Goal: Task Accomplishment & Management: Complete application form

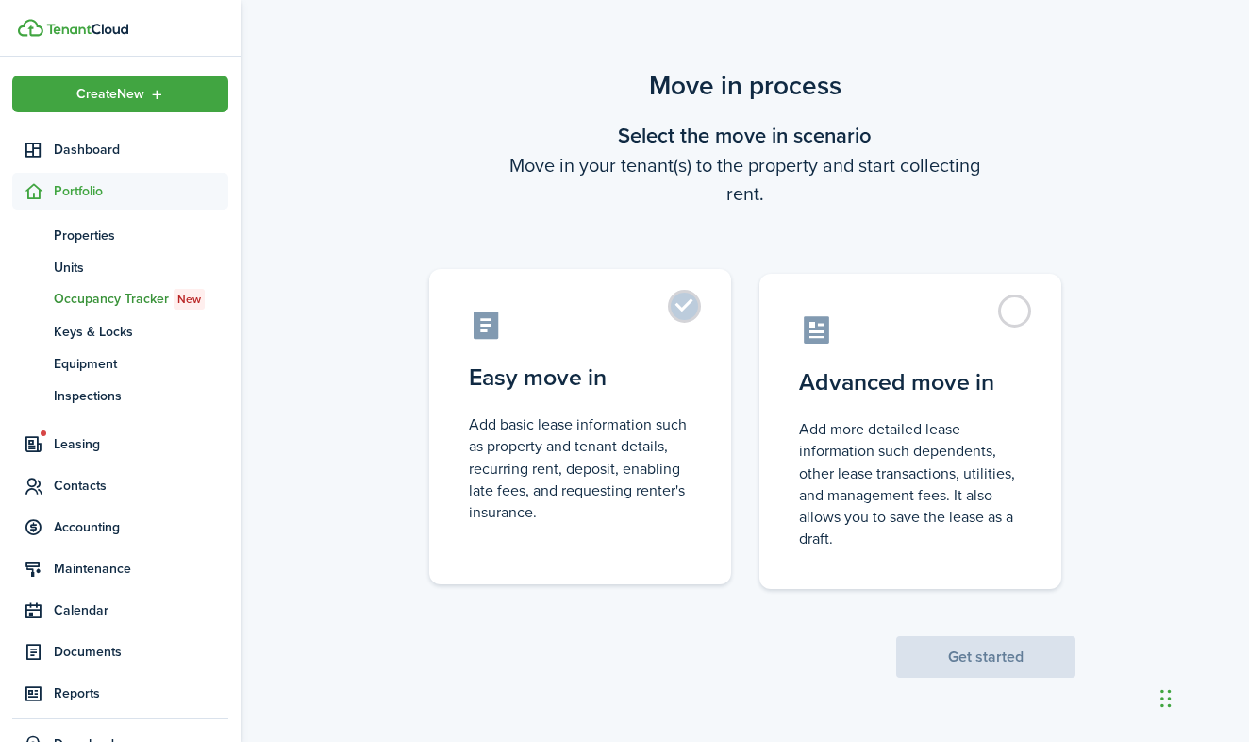
click at [686, 307] on label "Easy move in Add basic lease information such as property and tenant details, r…" at bounding box center [580, 426] width 302 height 315
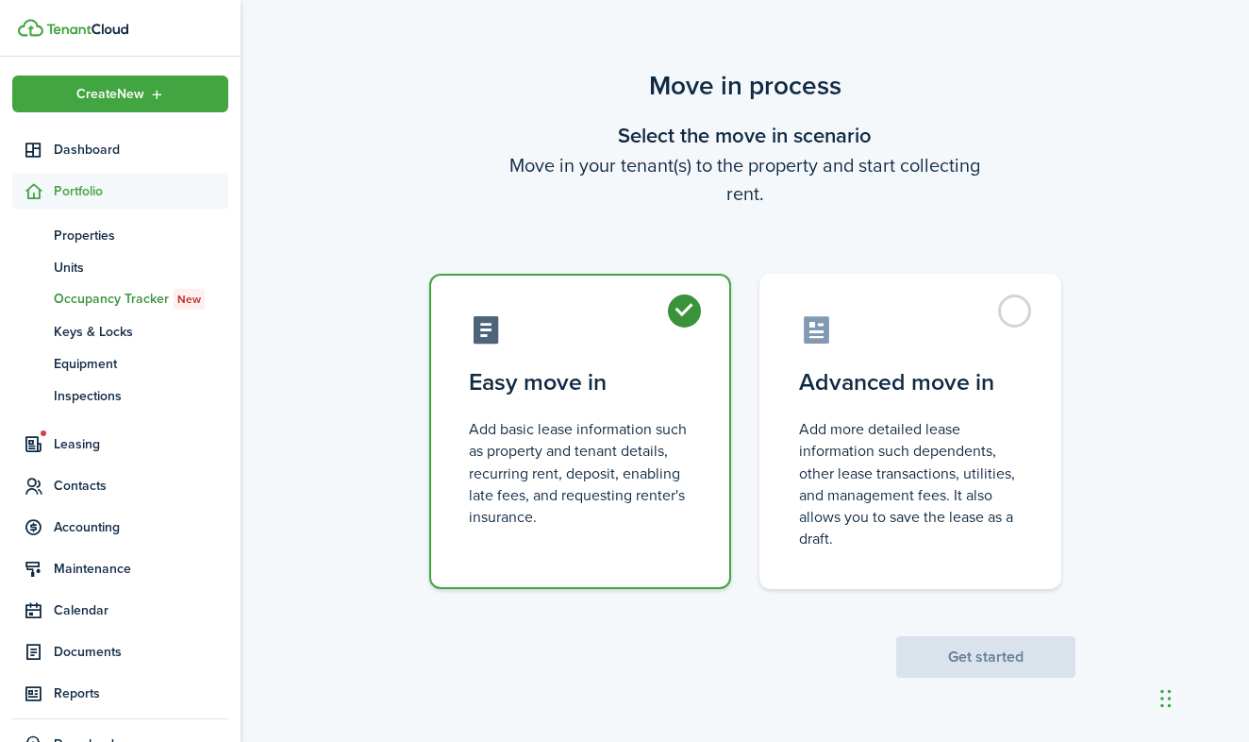
radio input "true"
click at [908, 654] on button "Get started" at bounding box center [985, 657] width 179 height 42
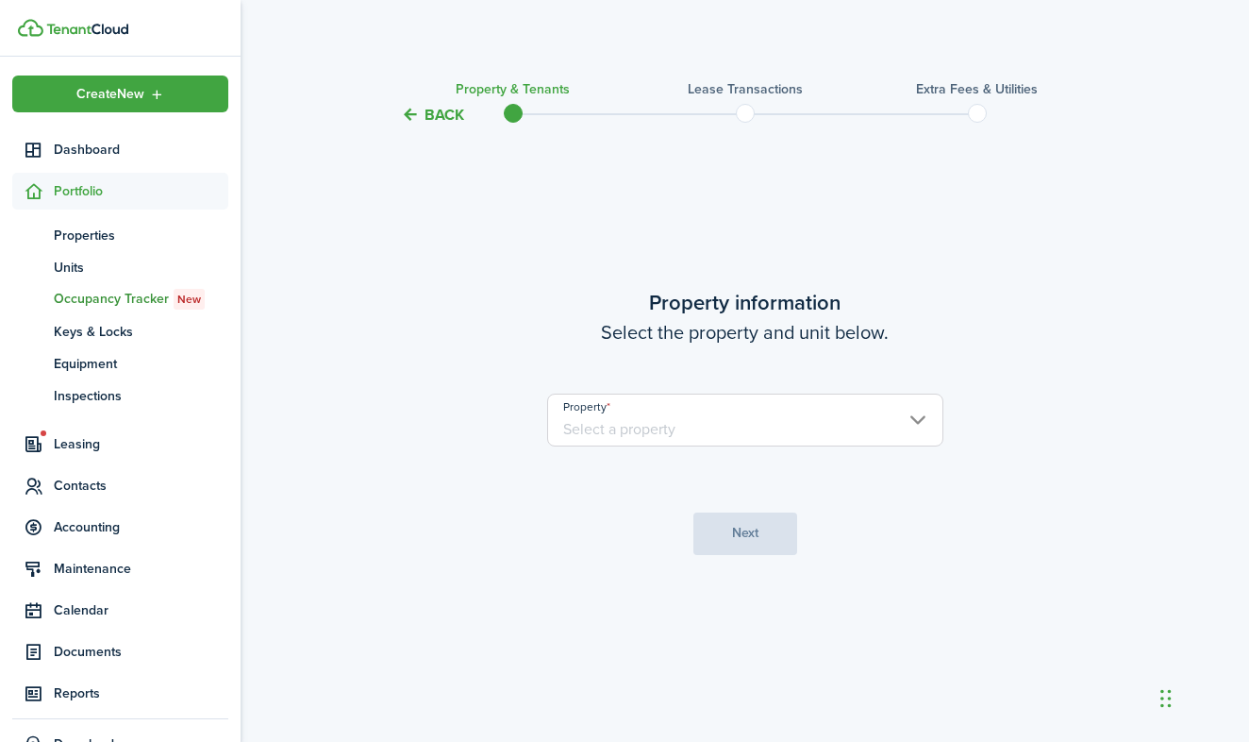
click at [678, 422] on input "Property" at bounding box center [745, 419] width 396 height 53
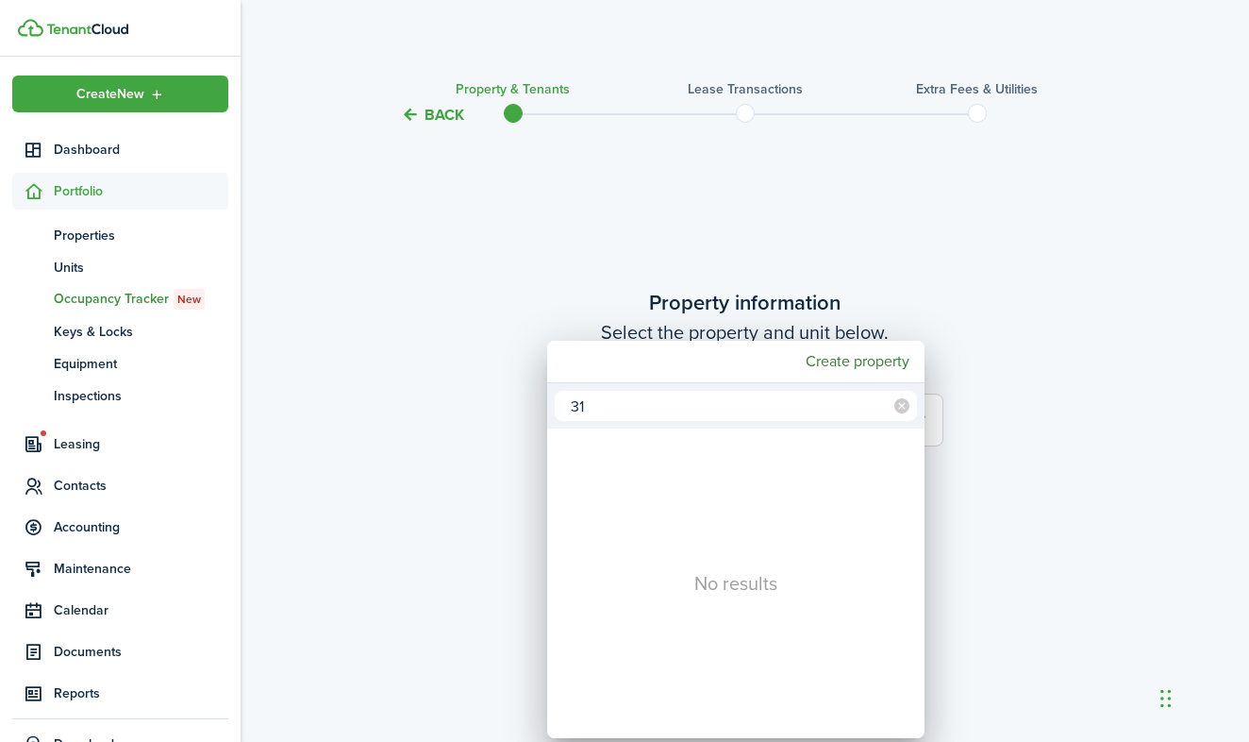
type input "3"
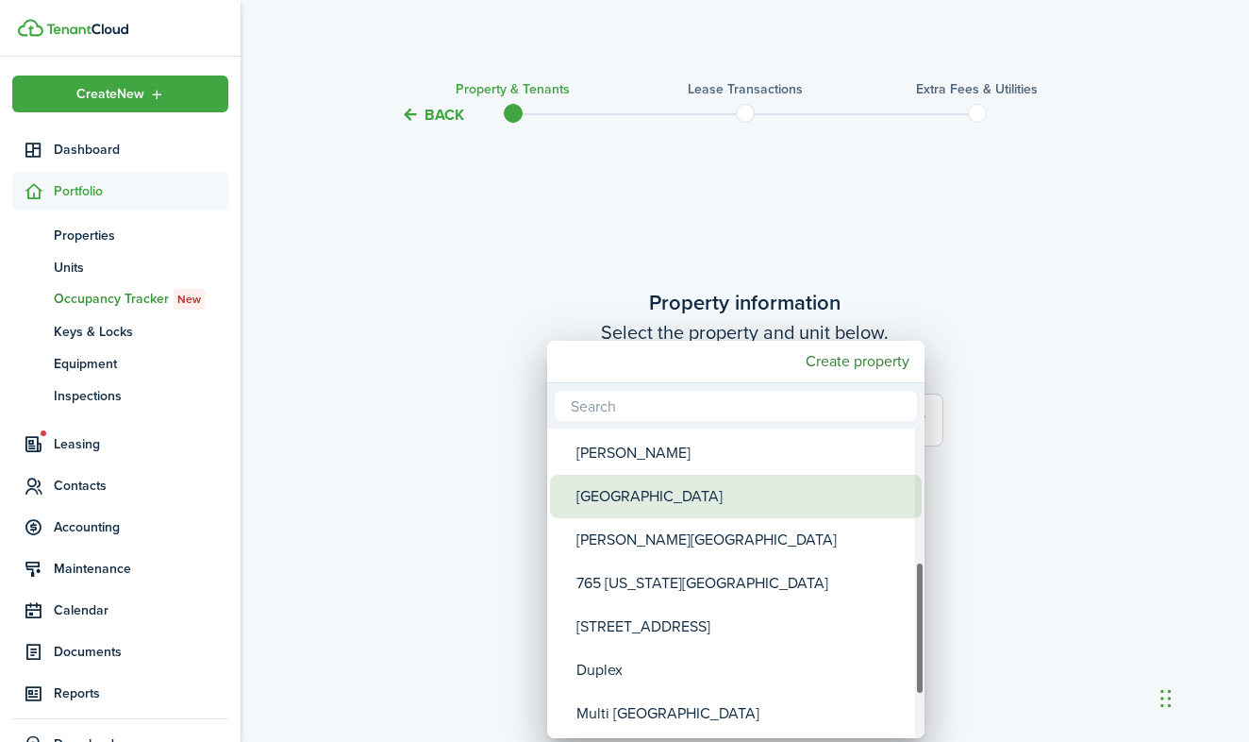
click at [690, 503] on div "[GEOGRAPHIC_DATA]" at bounding box center [744, 496] width 334 height 43
type input "[GEOGRAPHIC_DATA]"
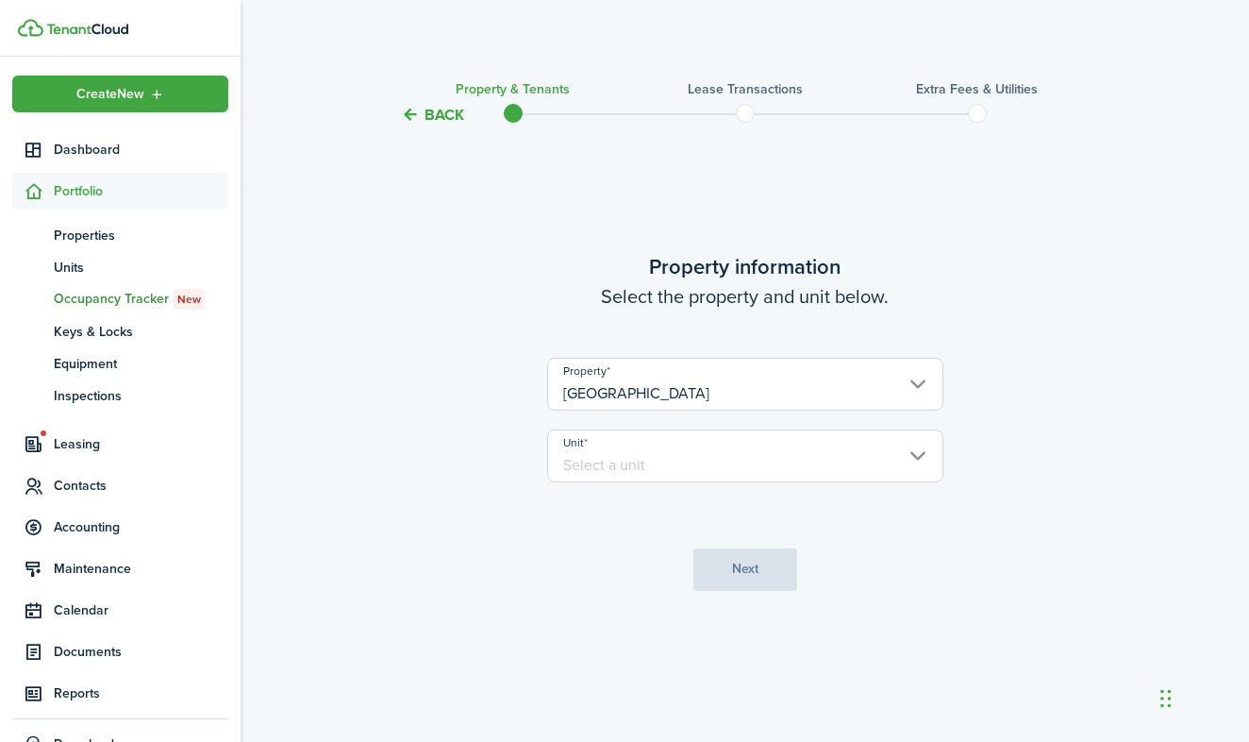
click at [659, 445] on input "Unit" at bounding box center [745, 455] width 396 height 53
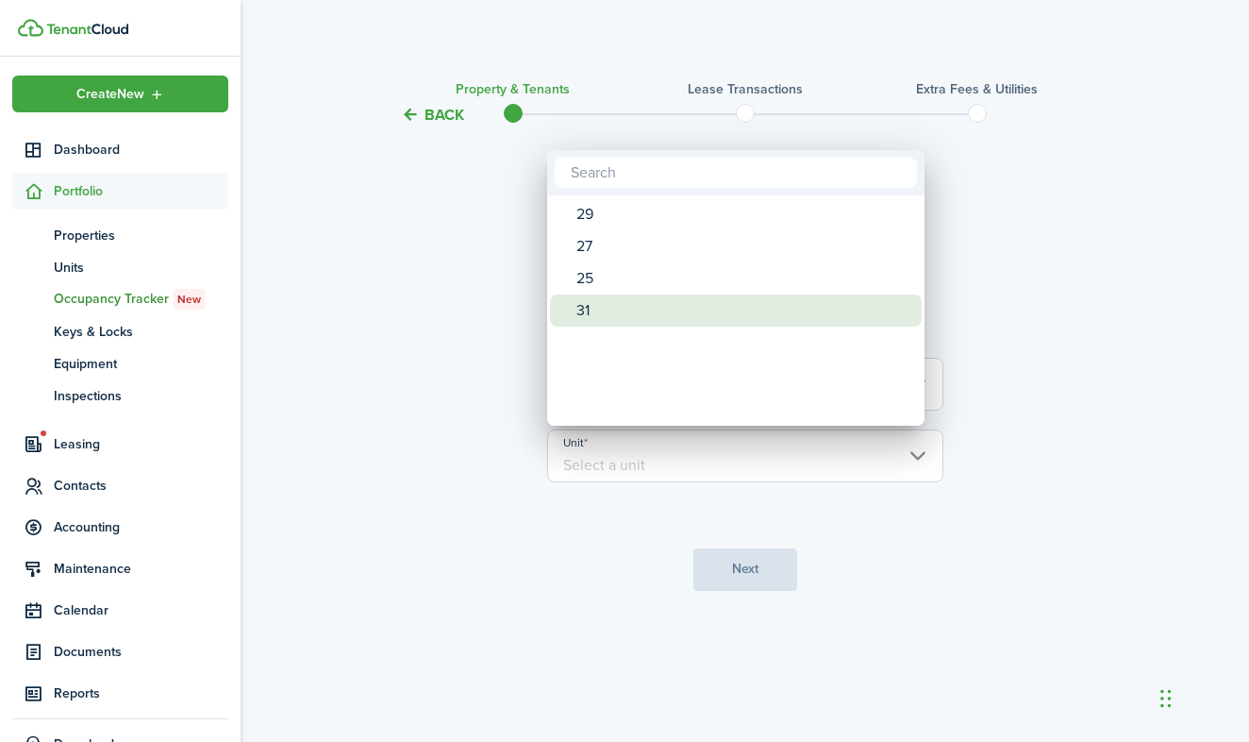
click at [590, 311] on div "31" at bounding box center [744, 310] width 334 height 32
type input "31"
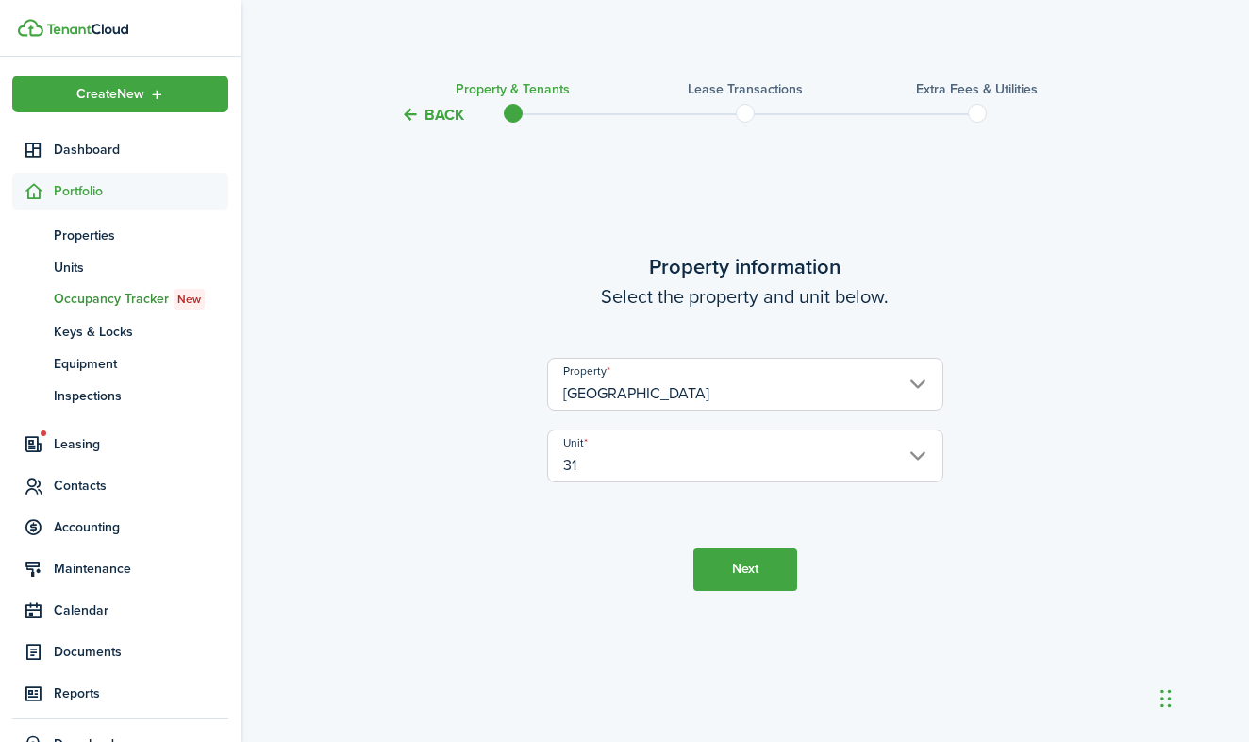
click at [759, 574] on button "Next" at bounding box center [746, 569] width 104 height 42
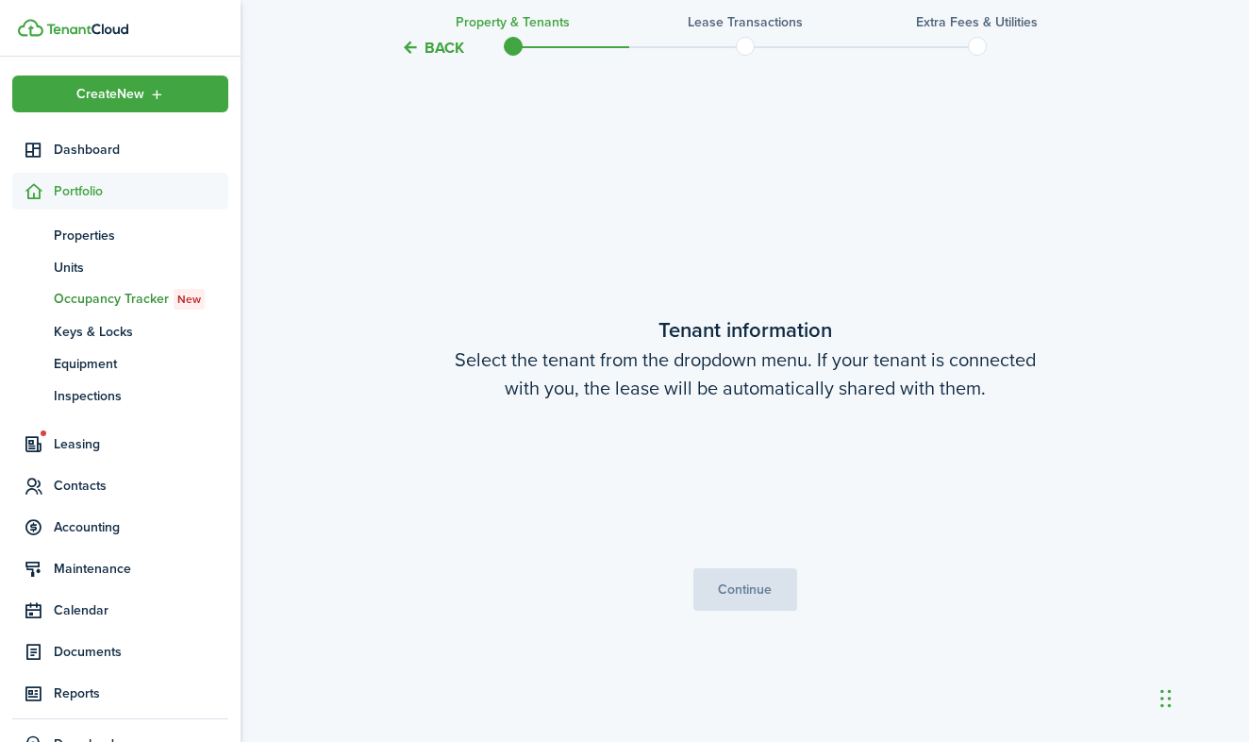
scroll to position [615, 0]
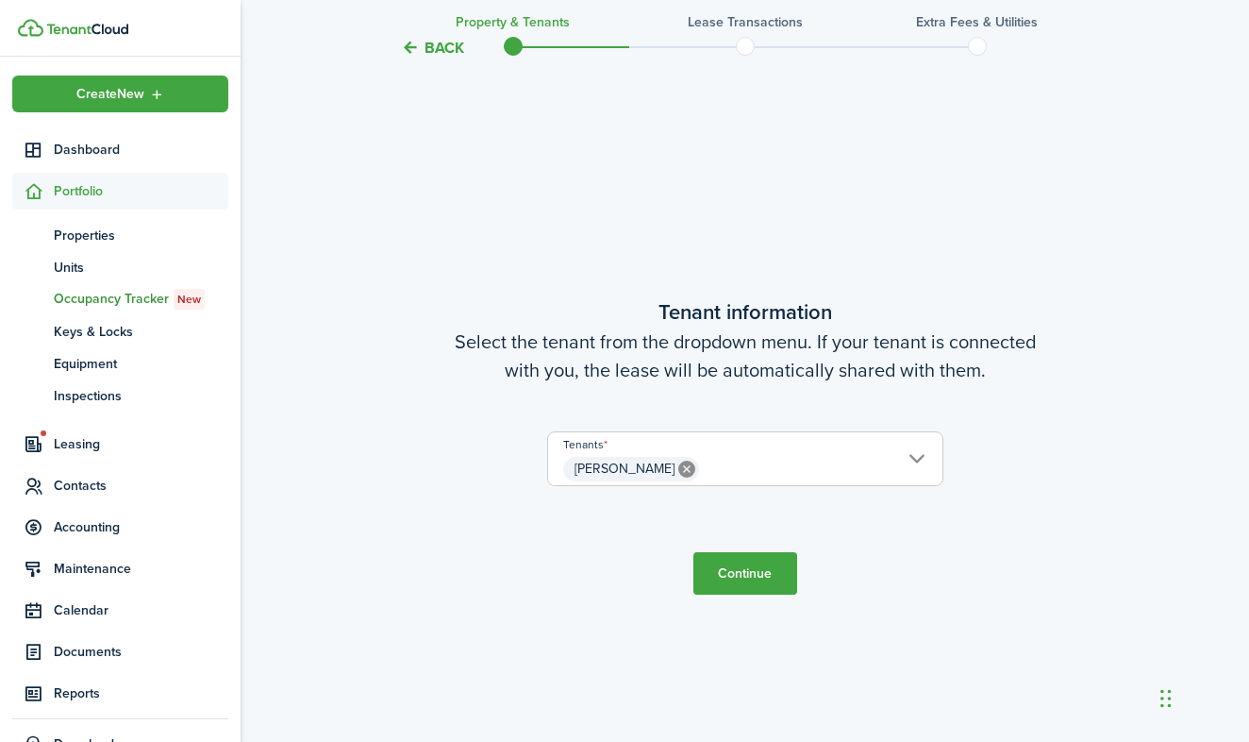
click at [750, 581] on button "Continue" at bounding box center [746, 573] width 104 height 42
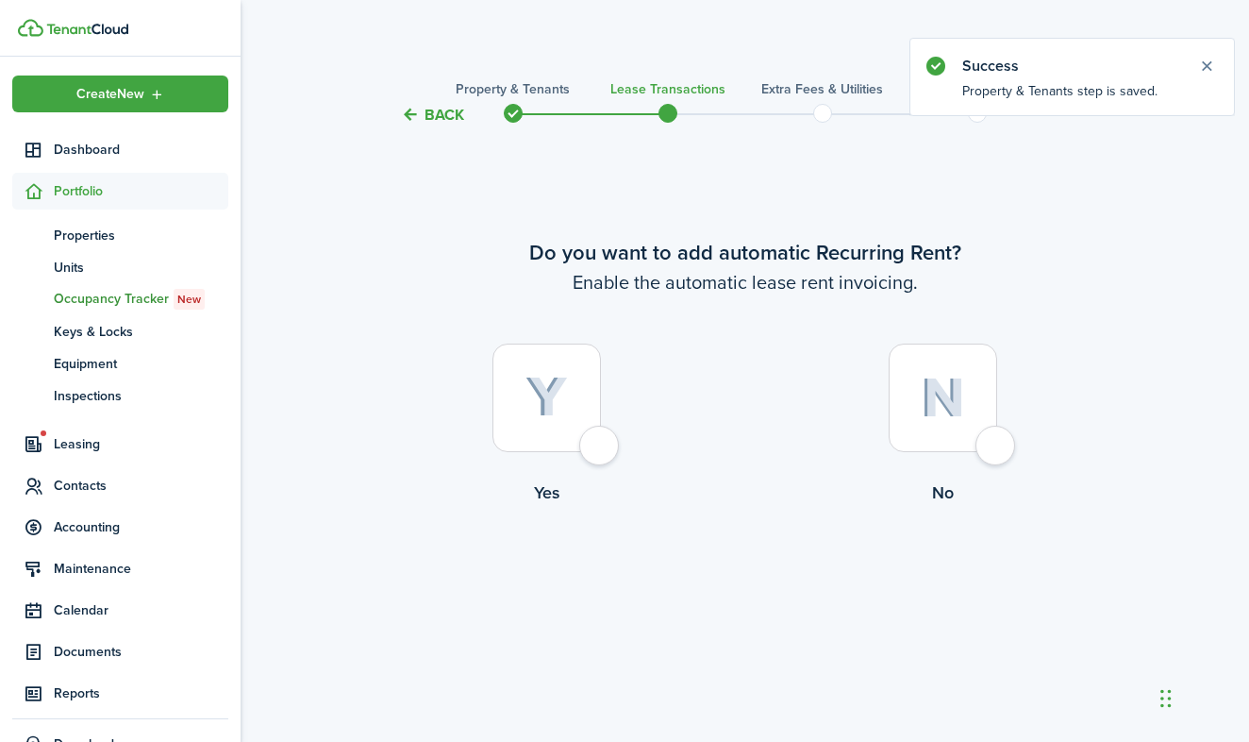
click at [601, 449] on div at bounding box center [547, 397] width 109 height 109
radio input "true"
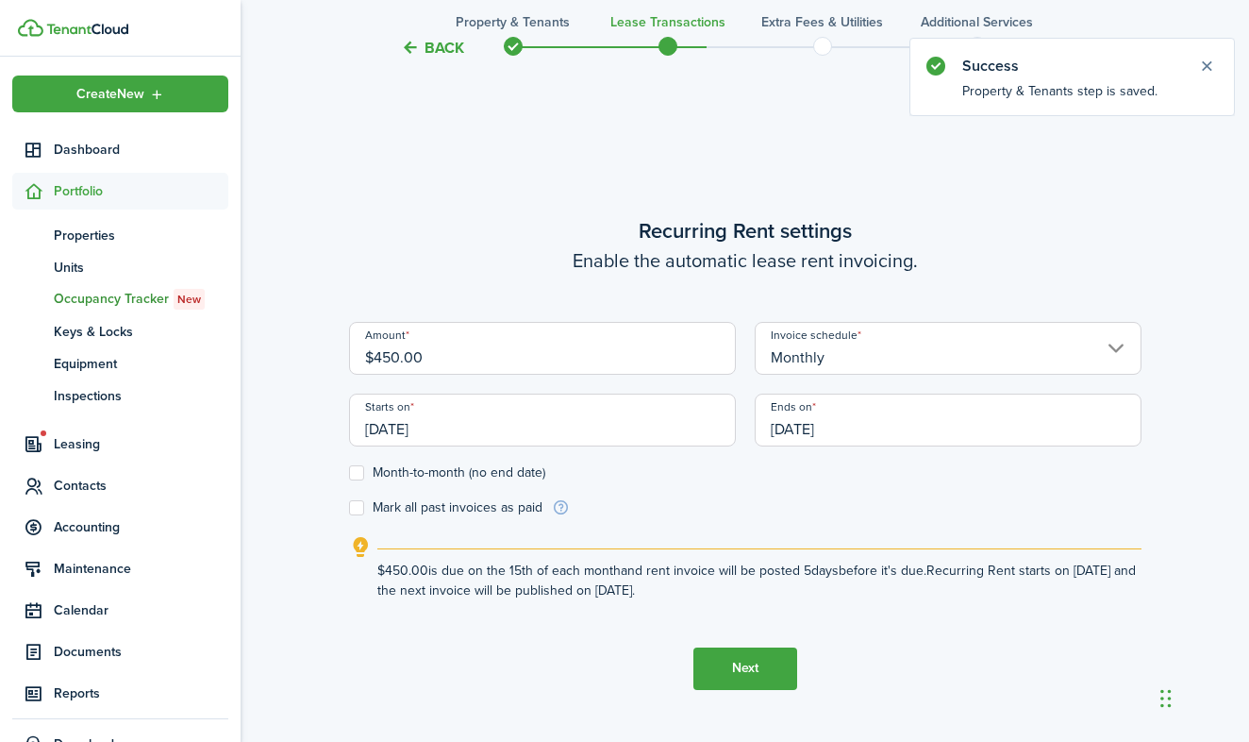
scroll to position [615, 0]
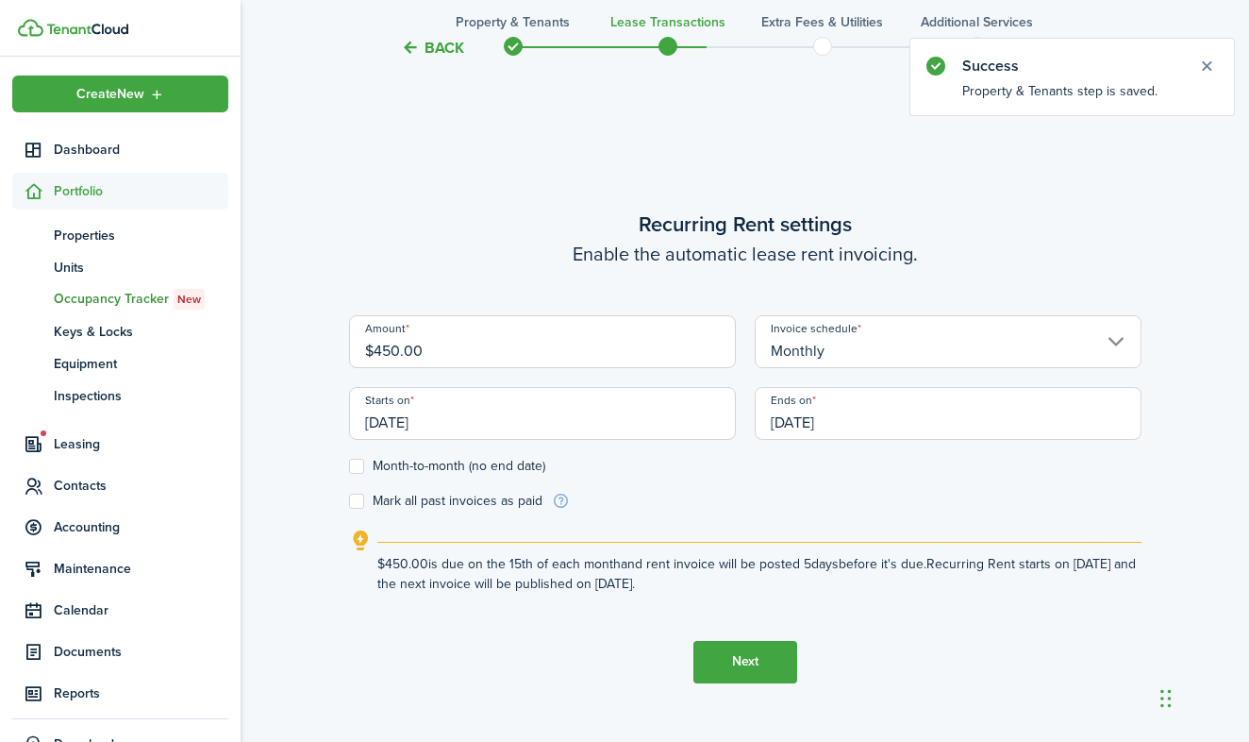
click at [414, 427] on input "[DATE]" at bounding box center [542, 413] width 387 height 53
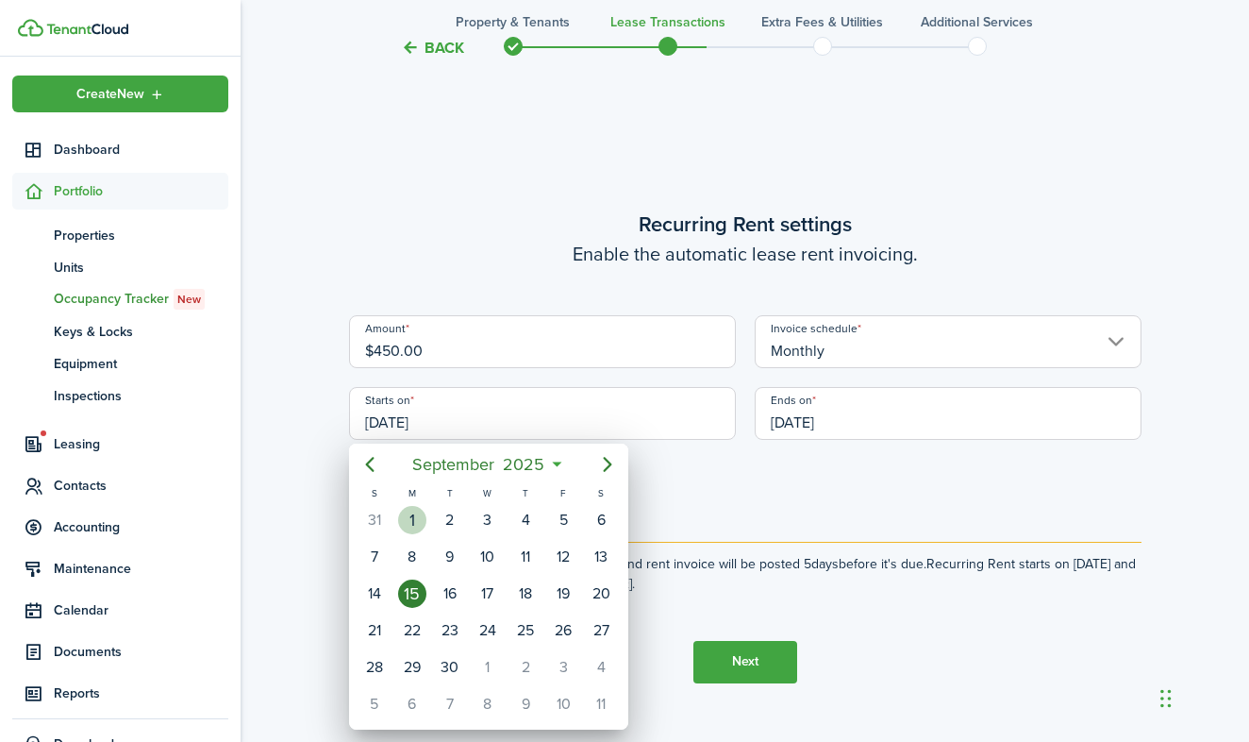
click at [416, 511] on div "1" at bounding box center [412, 520] width 28 height 28
type input "[DATE]"
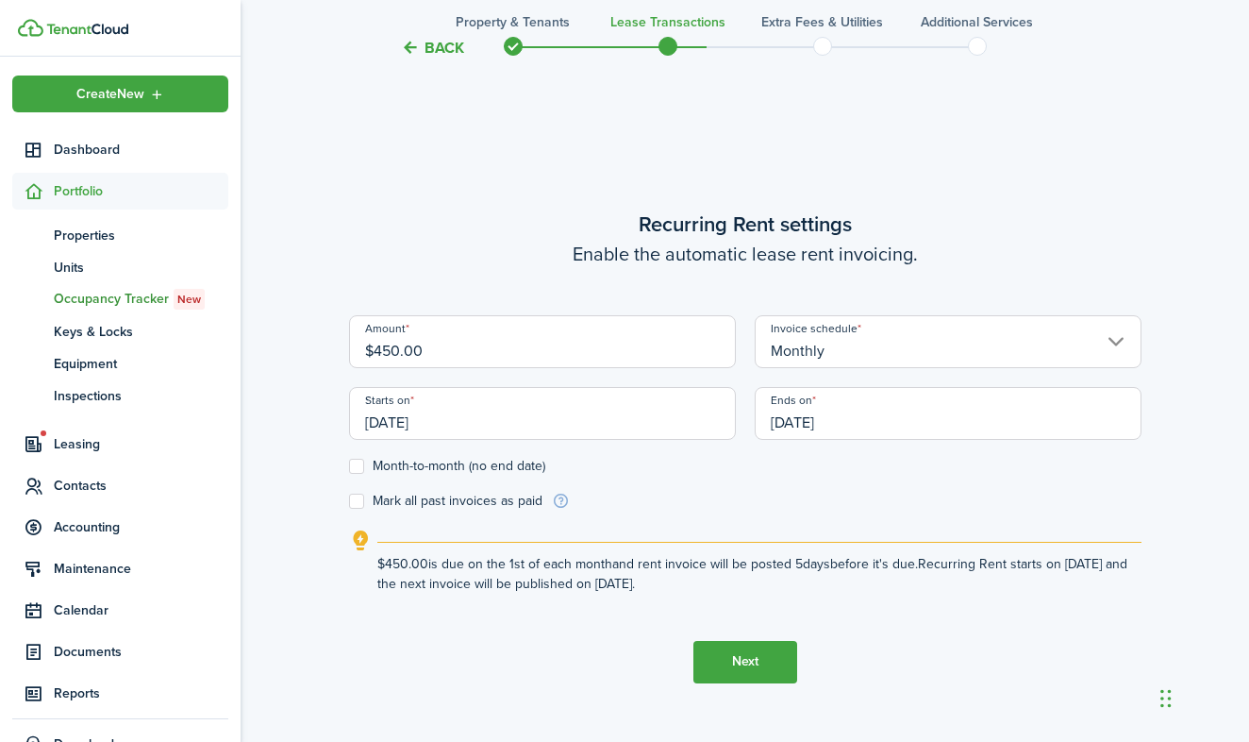
click at [819, 409] on input "[DATE]" at bounding box center [948, 413] width 387 height 53
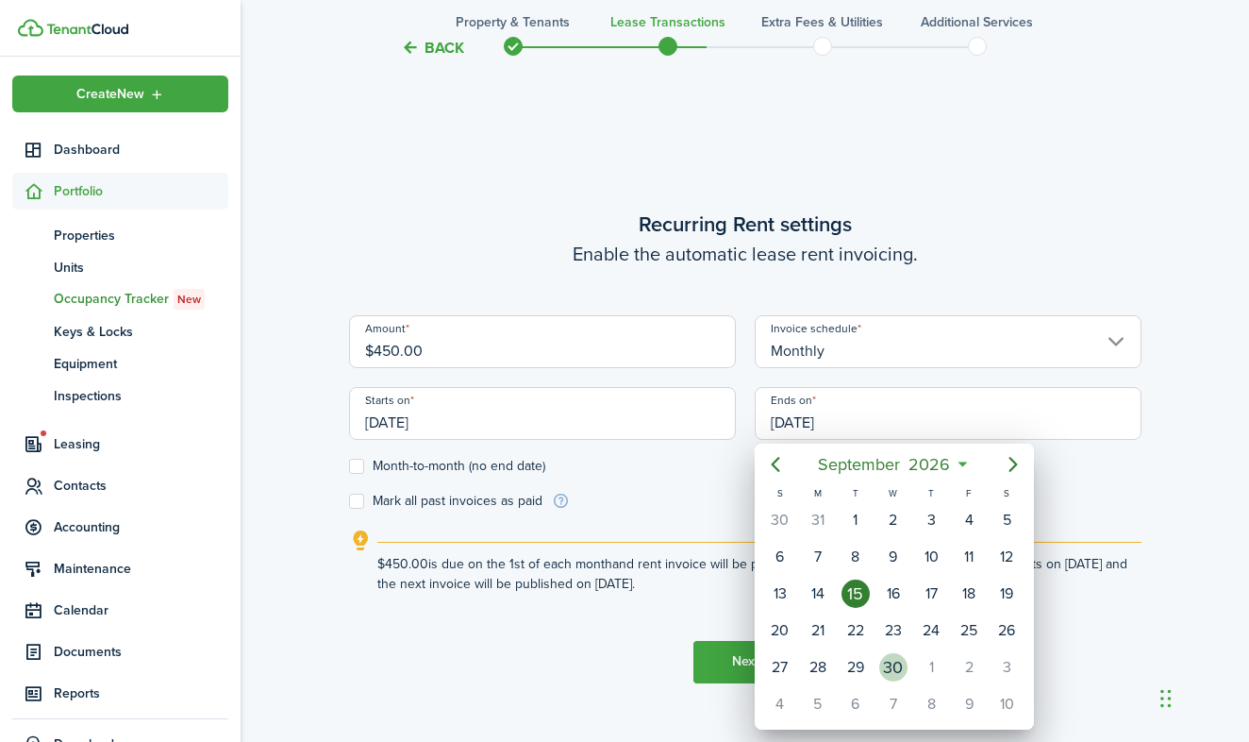
click at [903, 665] on div "30" at bounding box center [893, 667] width 28 height 28
type input "[DATE]"
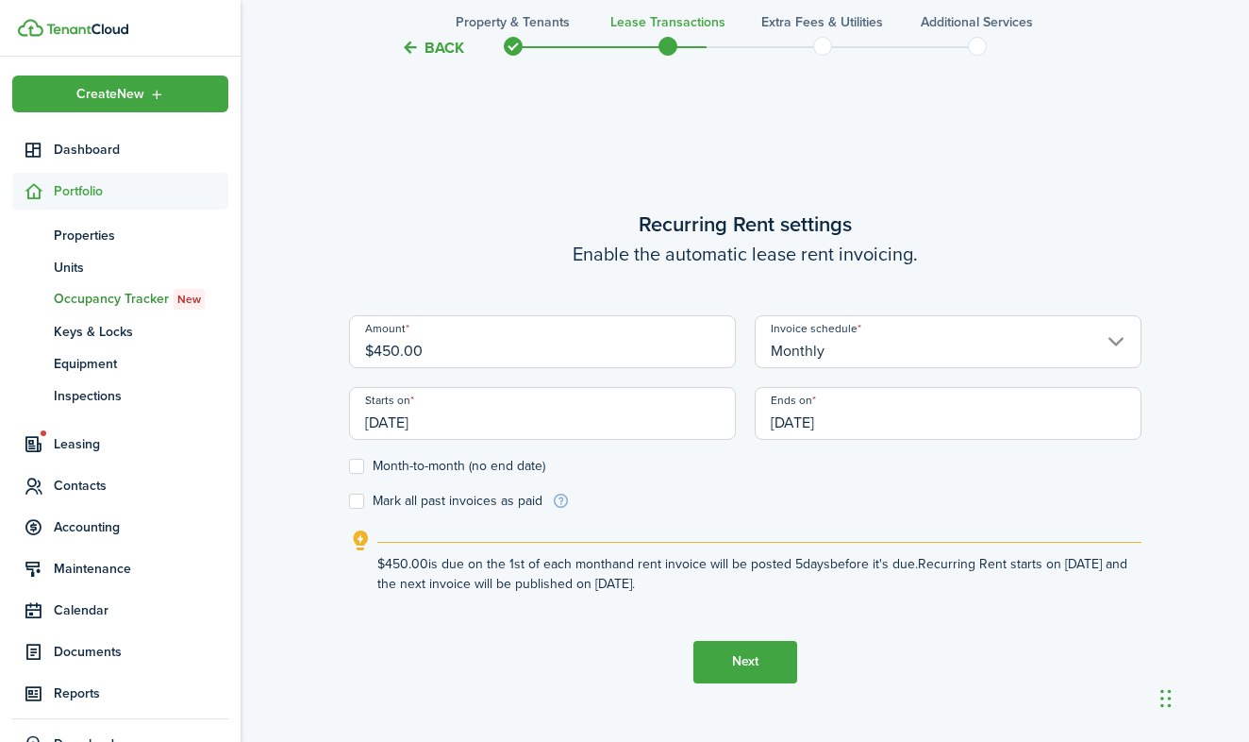
click at [755, 656] on button "Next" at bounding box center [746, 662] width 104 height 42
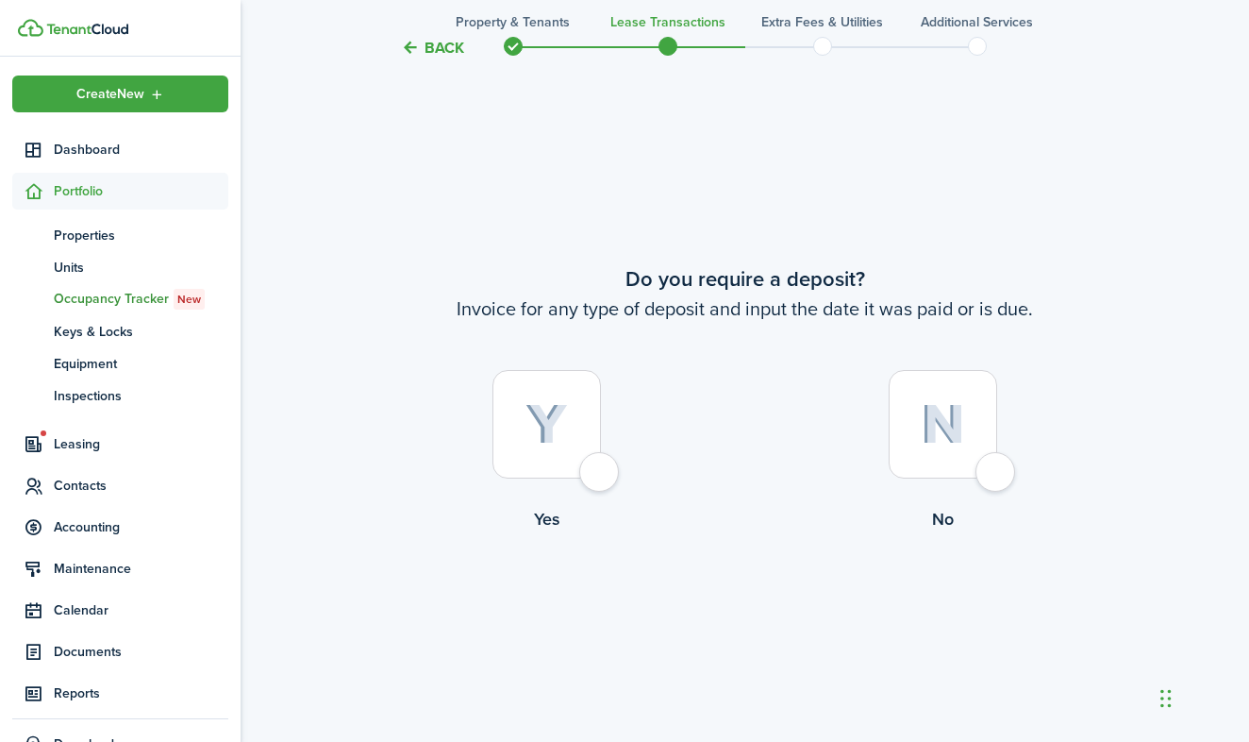
scroll to position [1357, 0]
click at [592, 463] on div at bounding box center [547, 422] width 109 height 109
radio input "true"
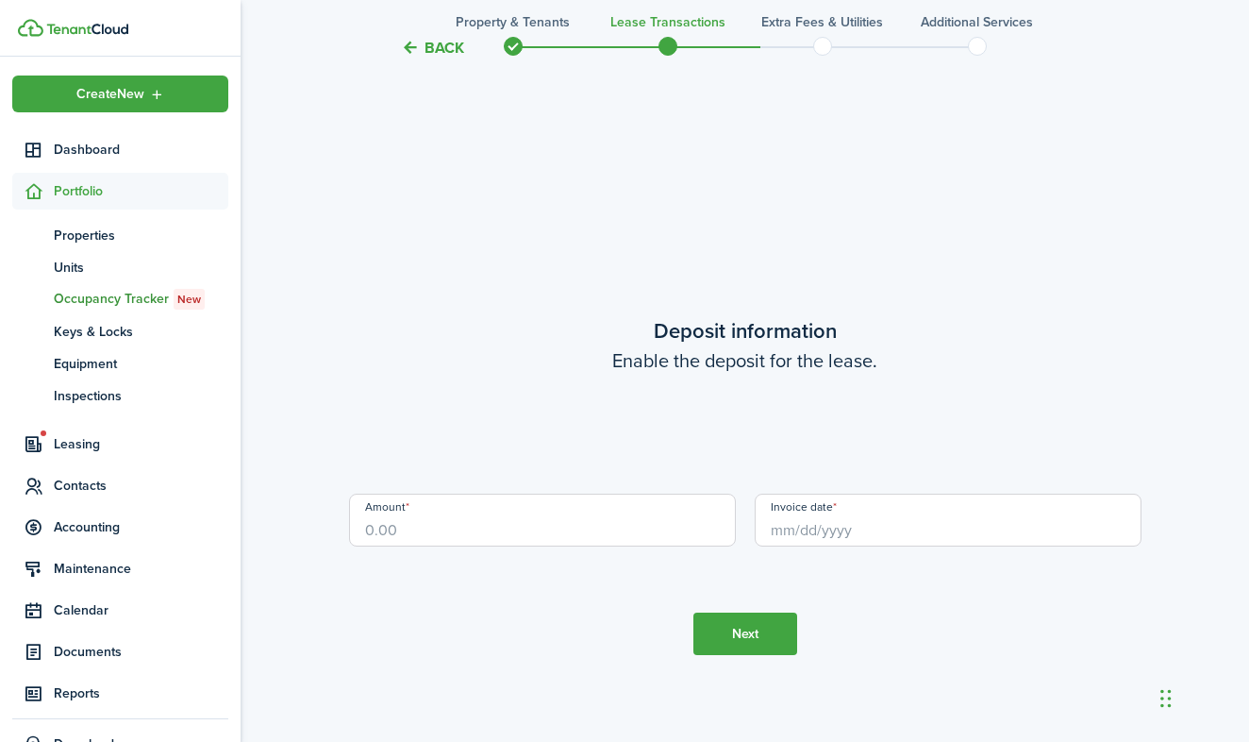
scroll to position [2099, 0]
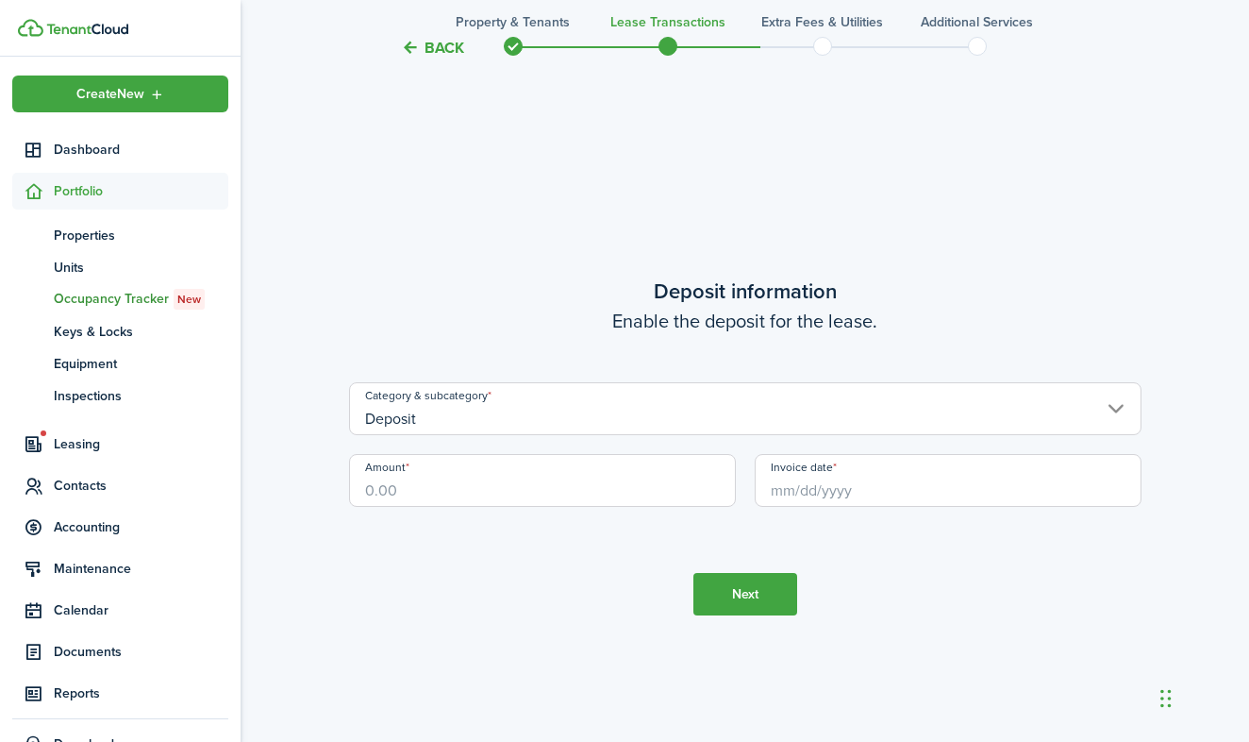
click at [461, 493] on input "Amount" at bounding box center [542, 480] width 387 height 53
click at [782, 466] on input "Invoice date" at bounding box center [948, 480] width 387 height 53
type input "$450.00"
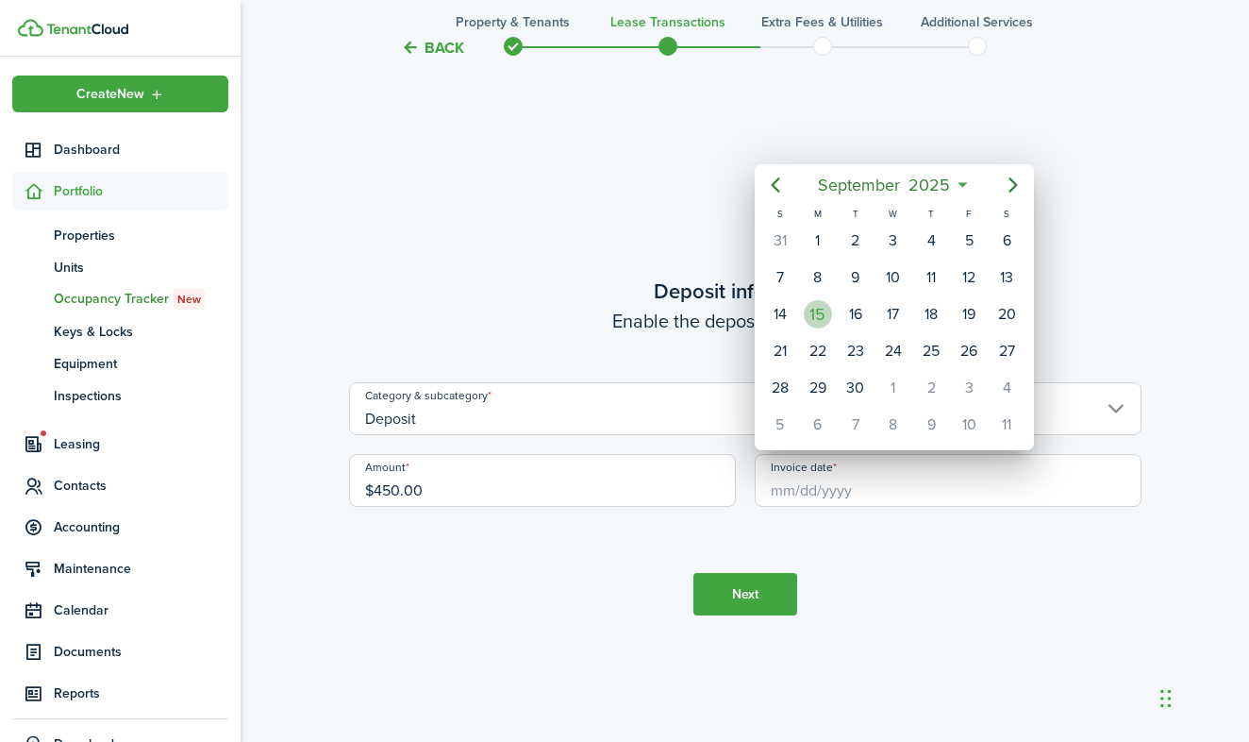
click at [820, 314] on div "15" at bounding box center [818, 314] width 28 height 28
type input "[DATE]"
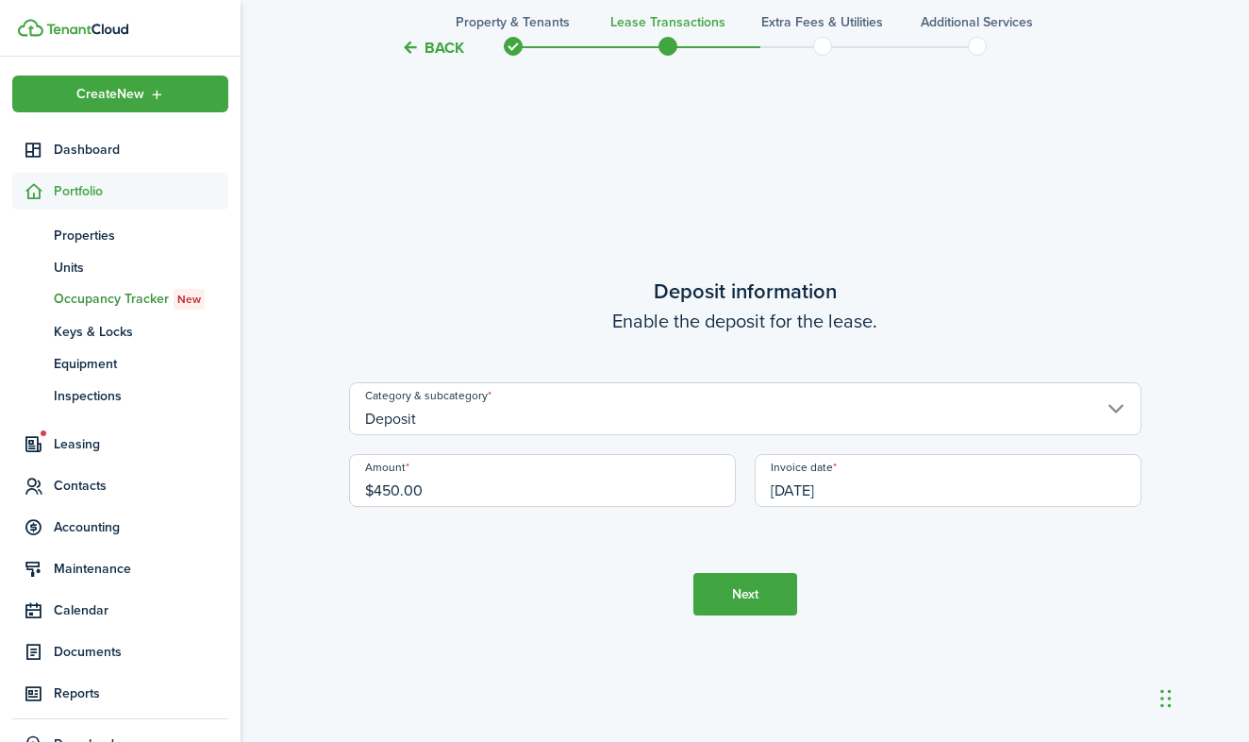
click at [771, 590] on button "Next" at bounding box center [746, 594] width 104 height 42
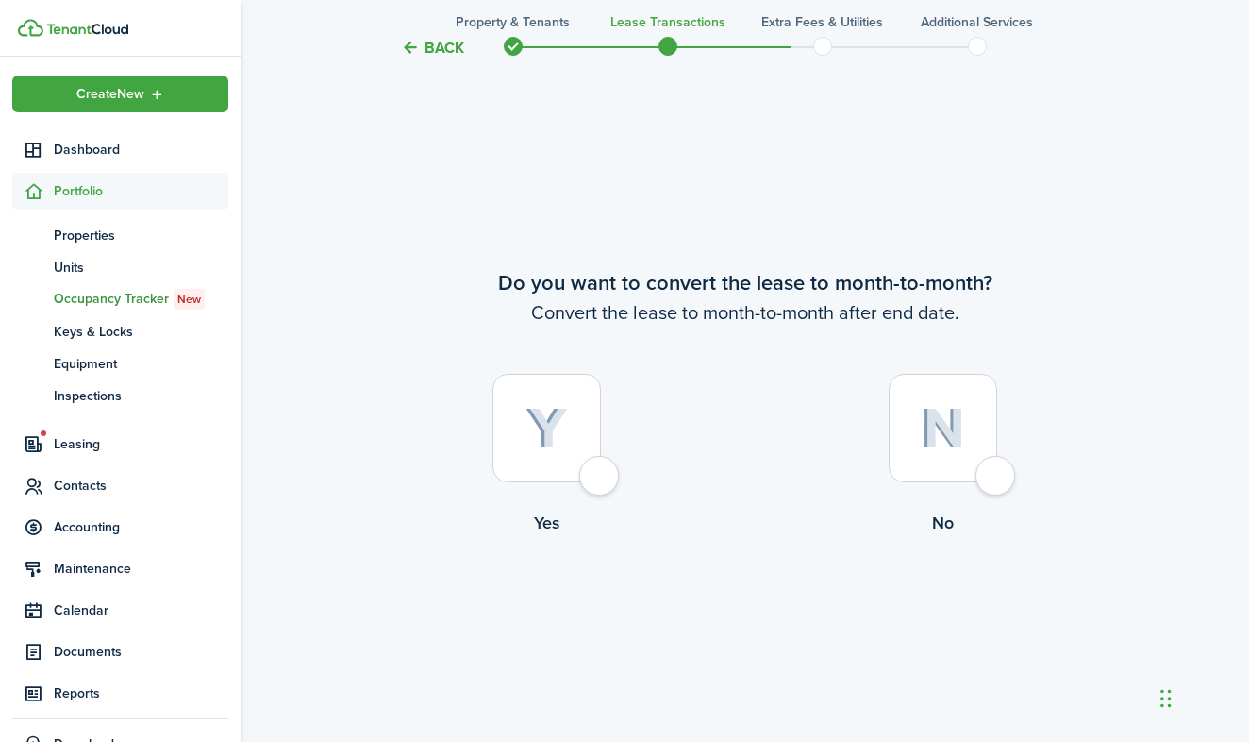
scroll to position [2840, 0]
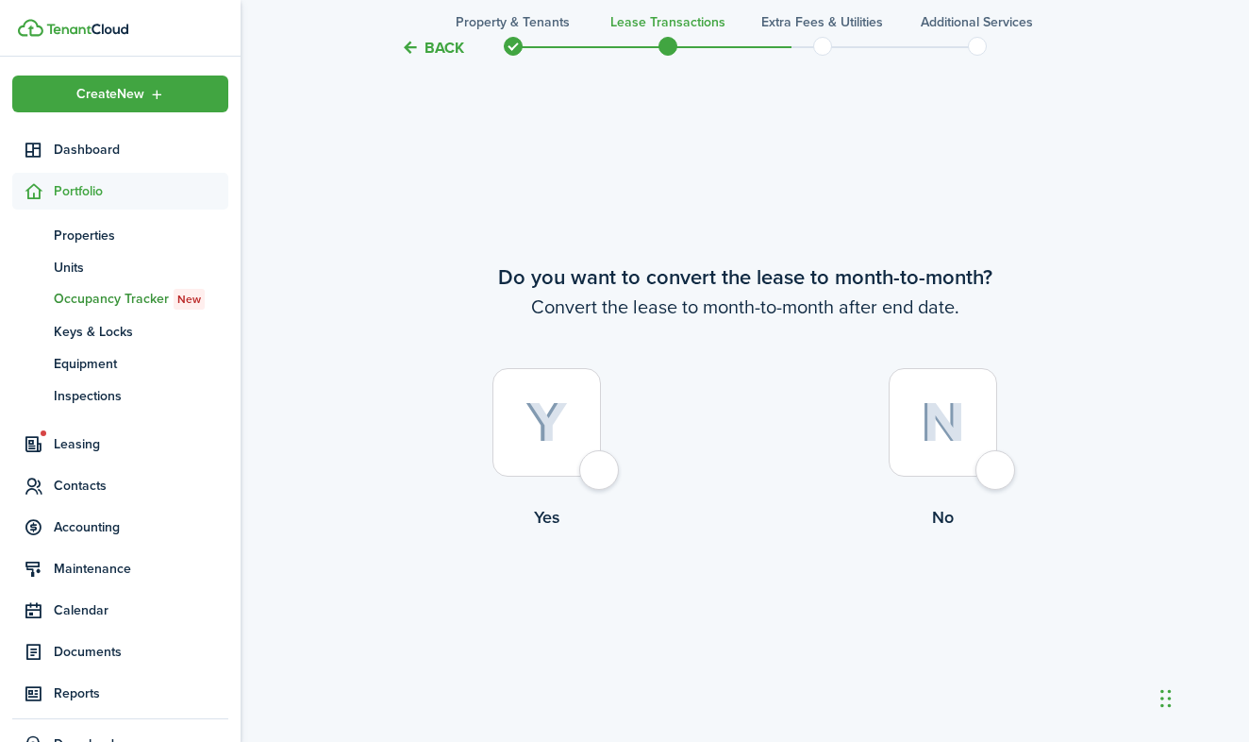
click at [601, 474] on div at bounding box center [547, 422] width 109 height 109
radio input "true"
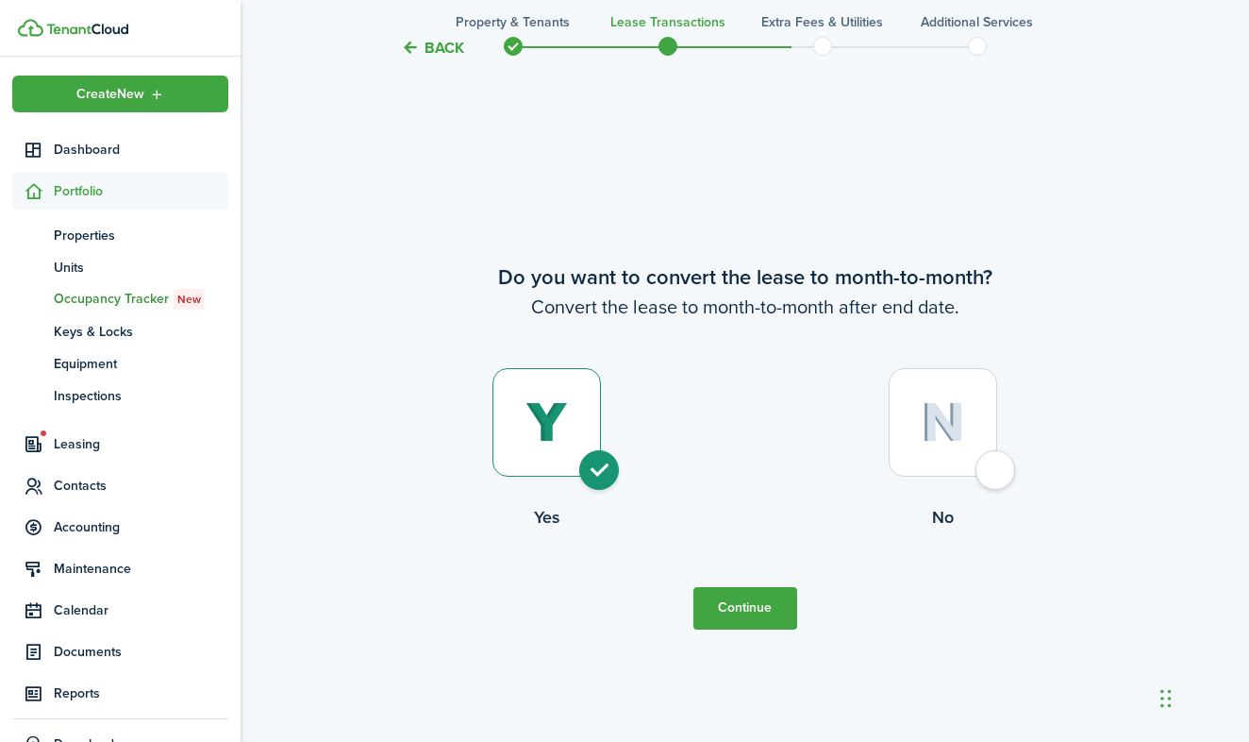
click at [768, 628] on button "Continue" at bounding box center [746, 608] width 104 height 42
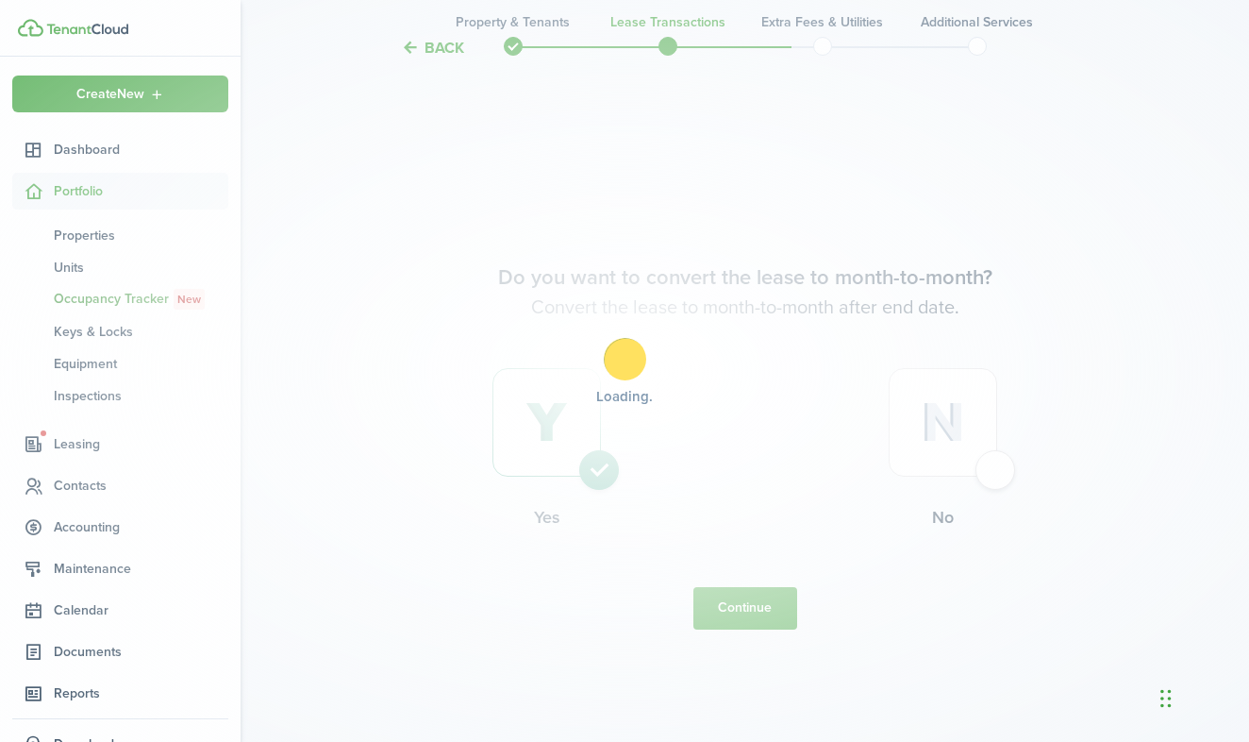
scroll to position [0, 0]
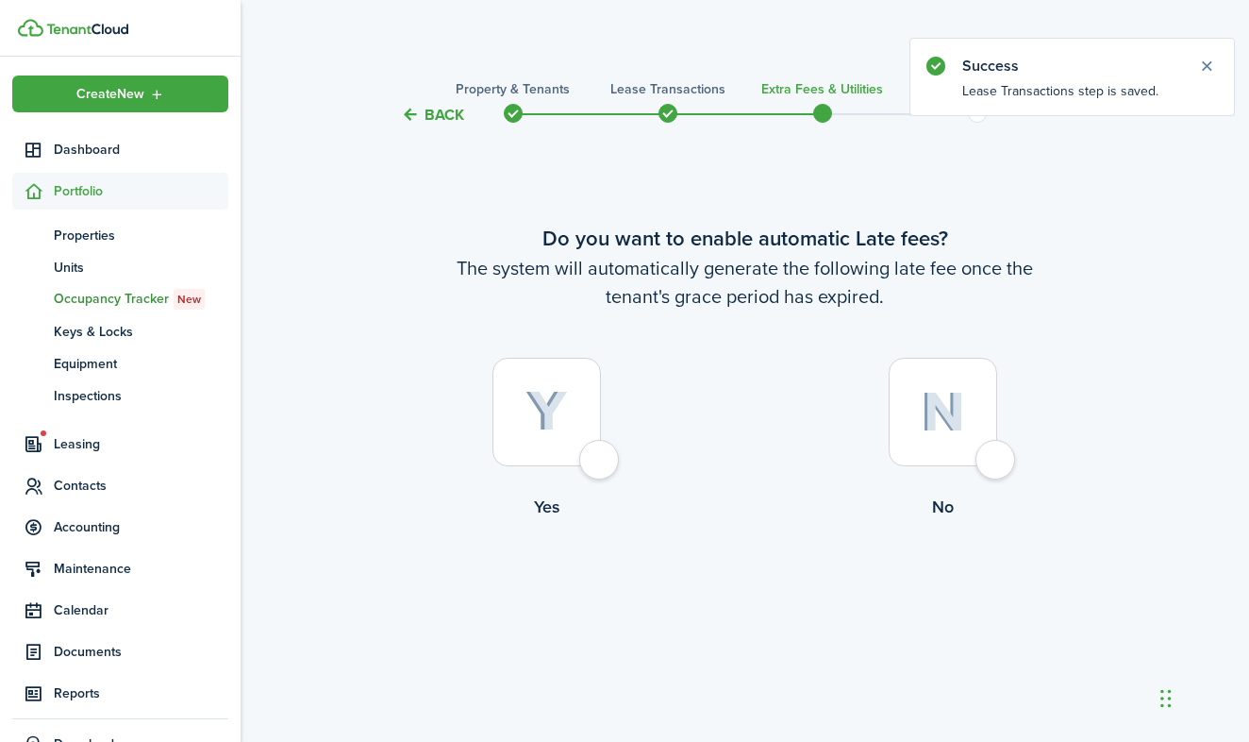
click at [601, 450] on div at bounding box center [547, 412] width 109 height 109
radio input "true"
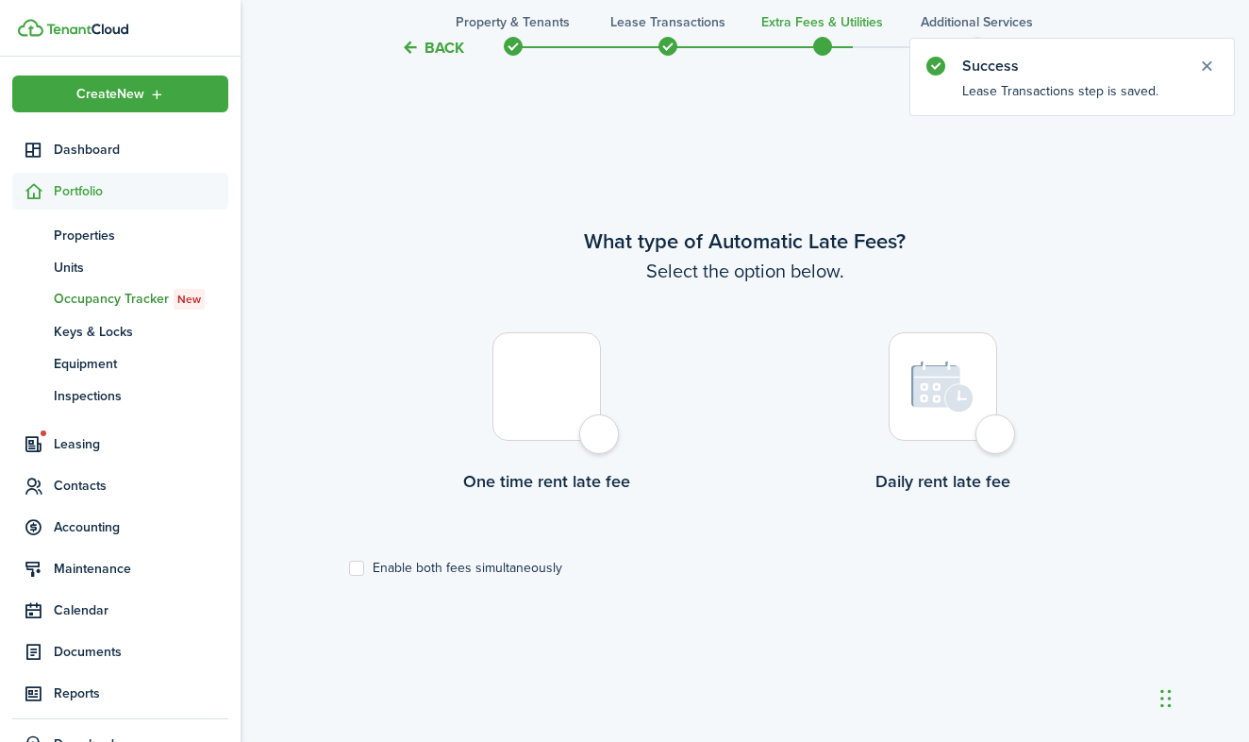
click at [578, 440] on div at bounding box center [547, 386] width 109 height 109
radio input "true"
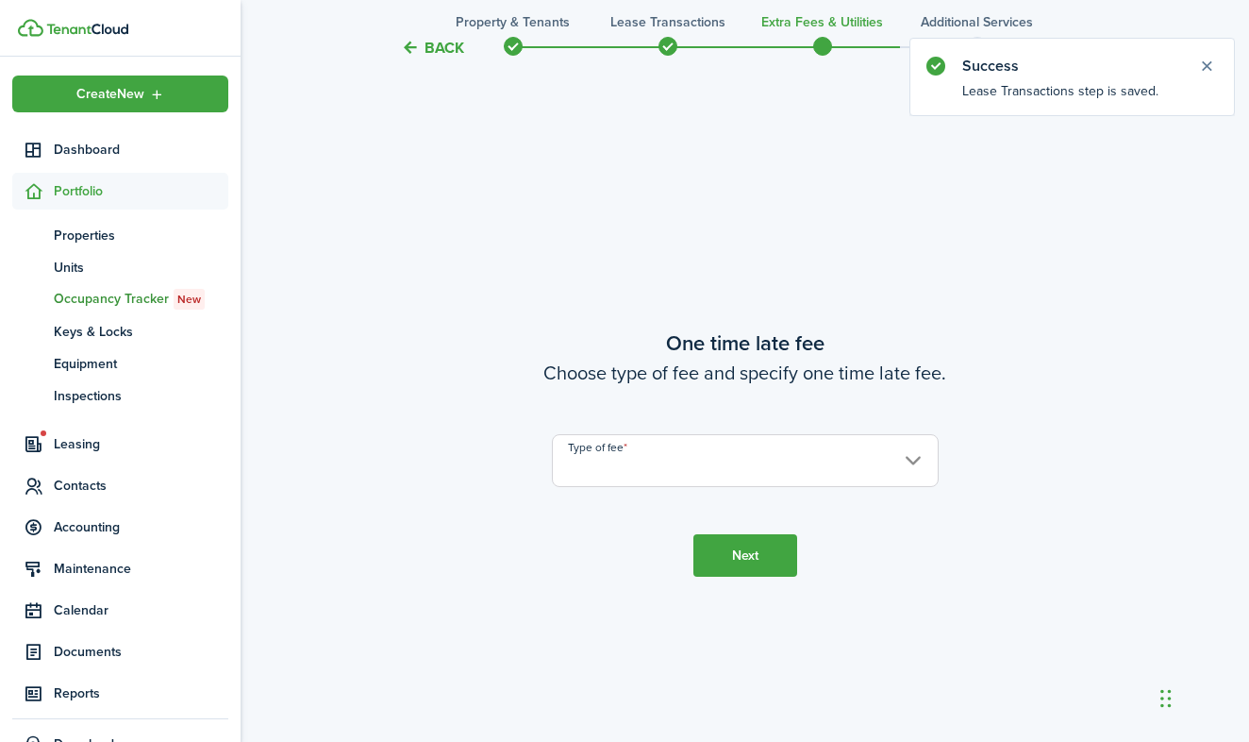
scroll to position [1357, 0]
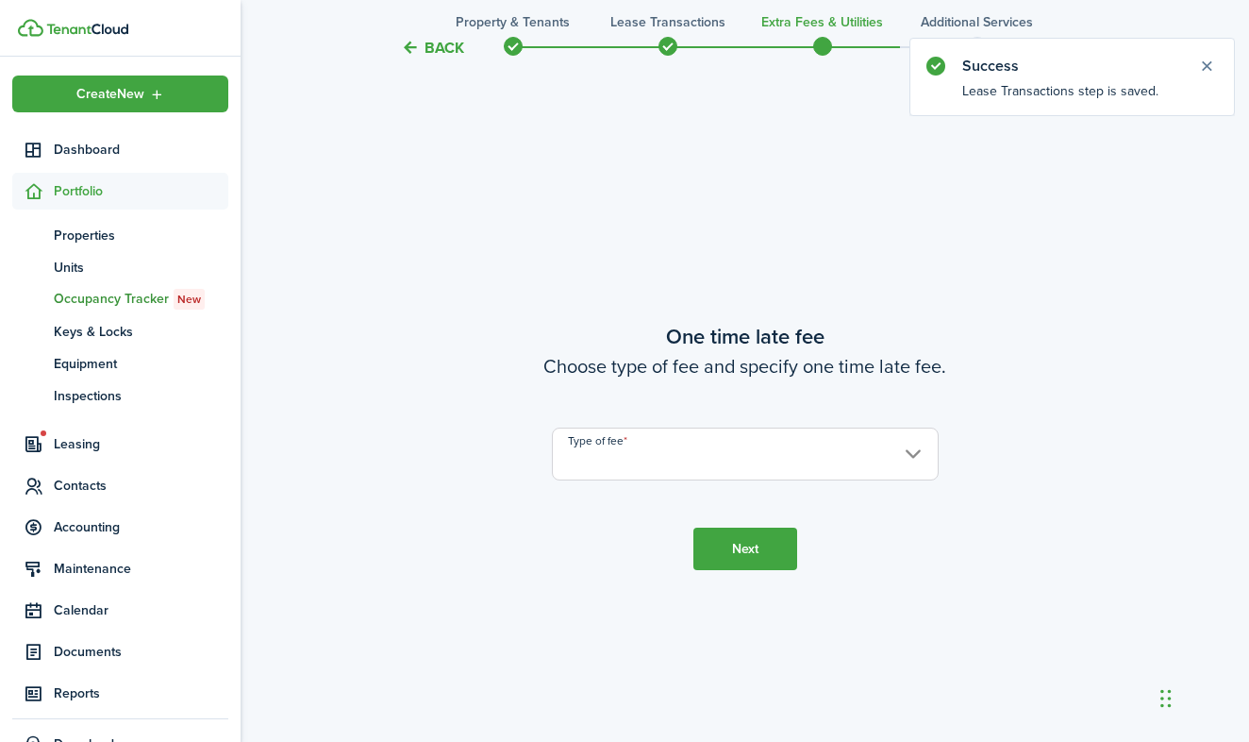
click at [714, 472] on input "Type of fee" at bounding box center [745, 453] width 387 height 53
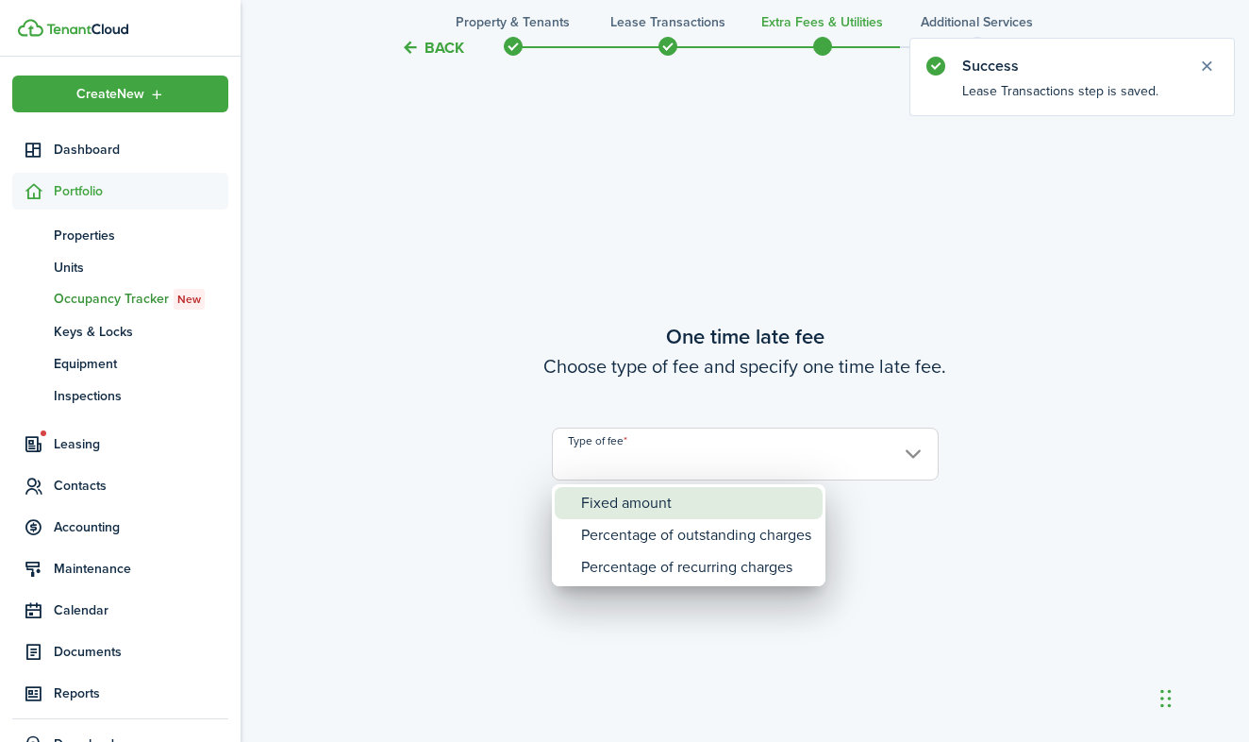
click at [655, 503] on div "Fixed amount" at bounding box center [696, 503] width 230 height 32
type input "Fixed amount"
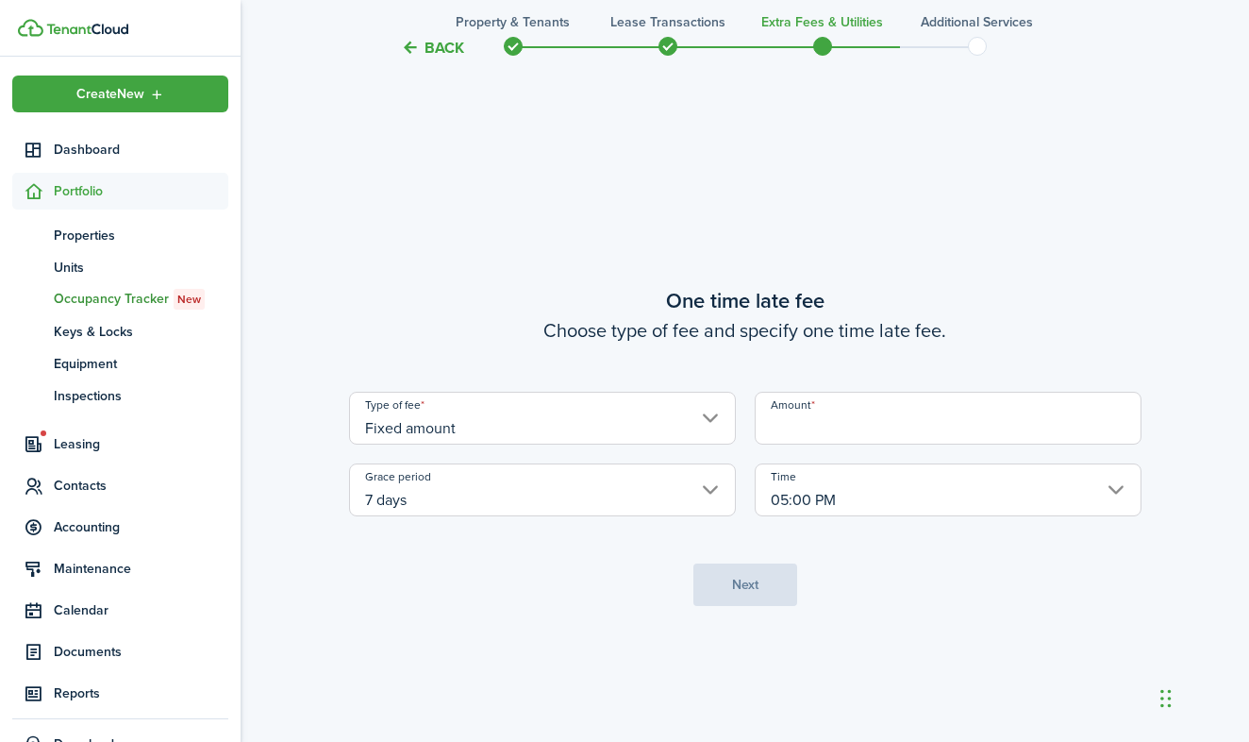
click at [804, 428] on input "Amount" at bounding box center [948, 418] width 387 height 53
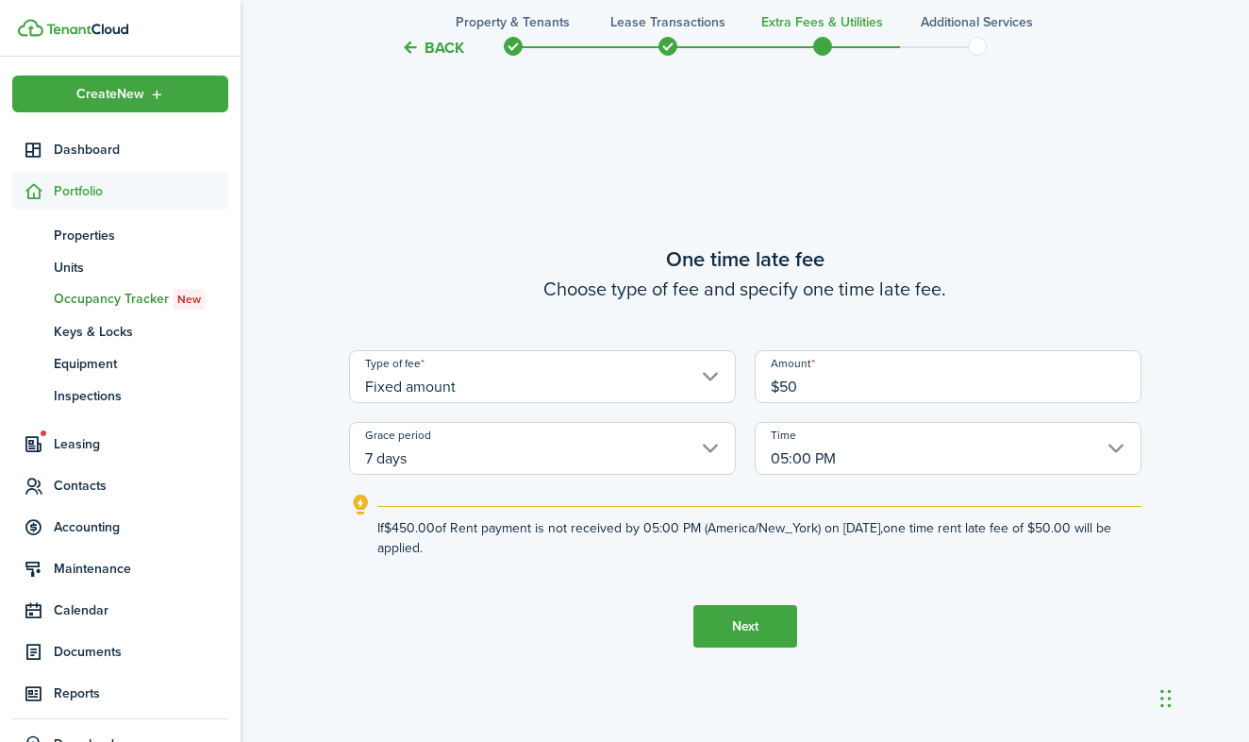
type input "$50.00"
click at [766, 643] on button "Next" at bounding box center [746, 626] width 104 height 42
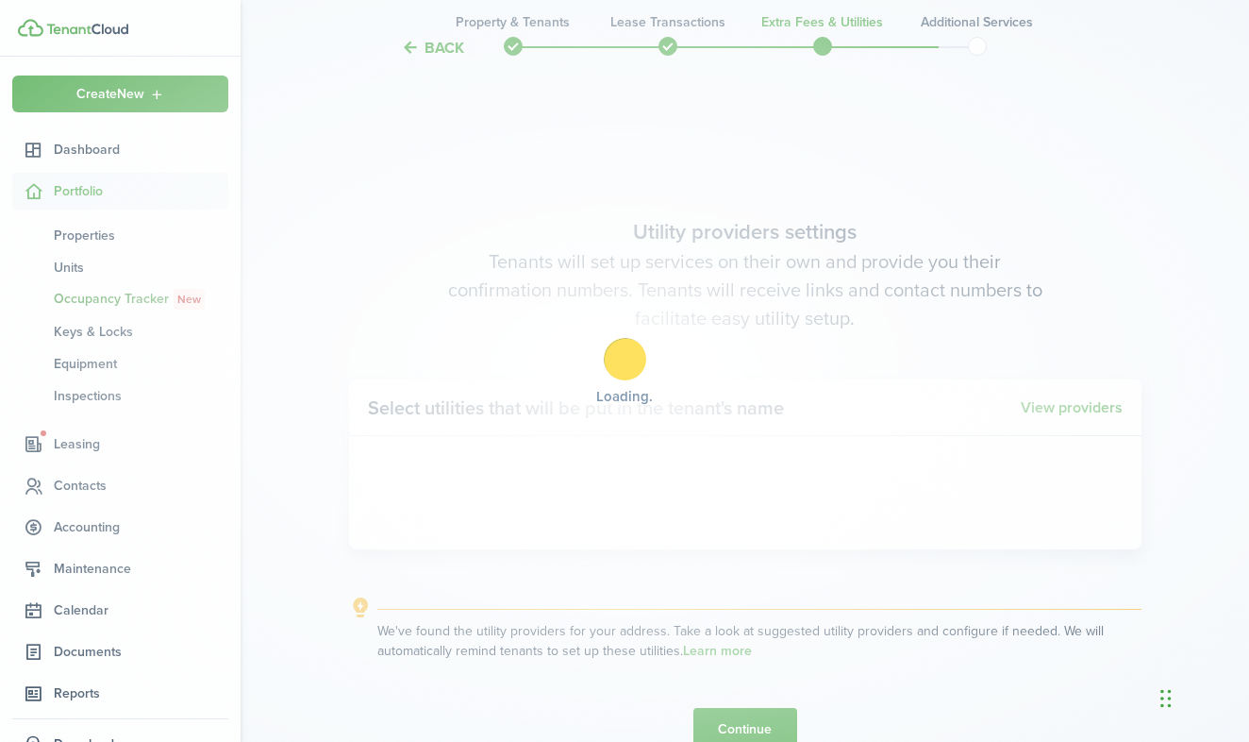
scroll to position [2099, 0]
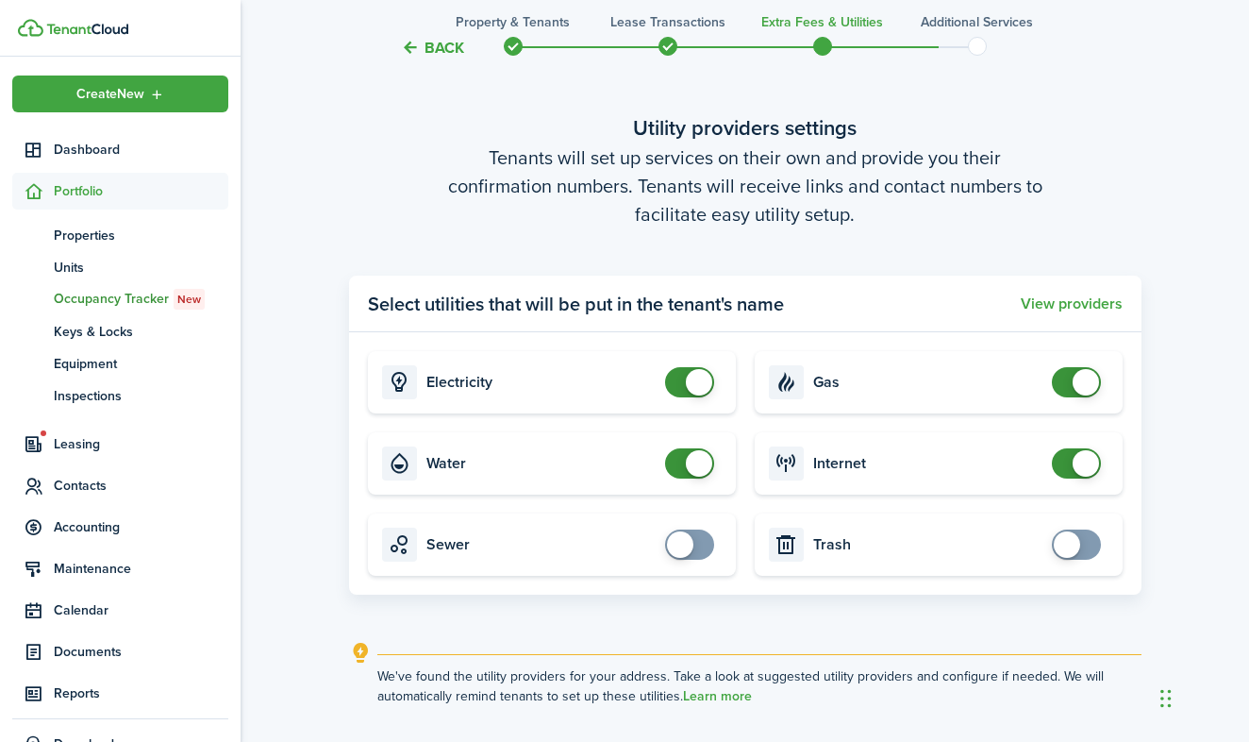
checkbox input "false"
click at [1085, 381] on span at bounding box center [1086, 382] width 26 height 26
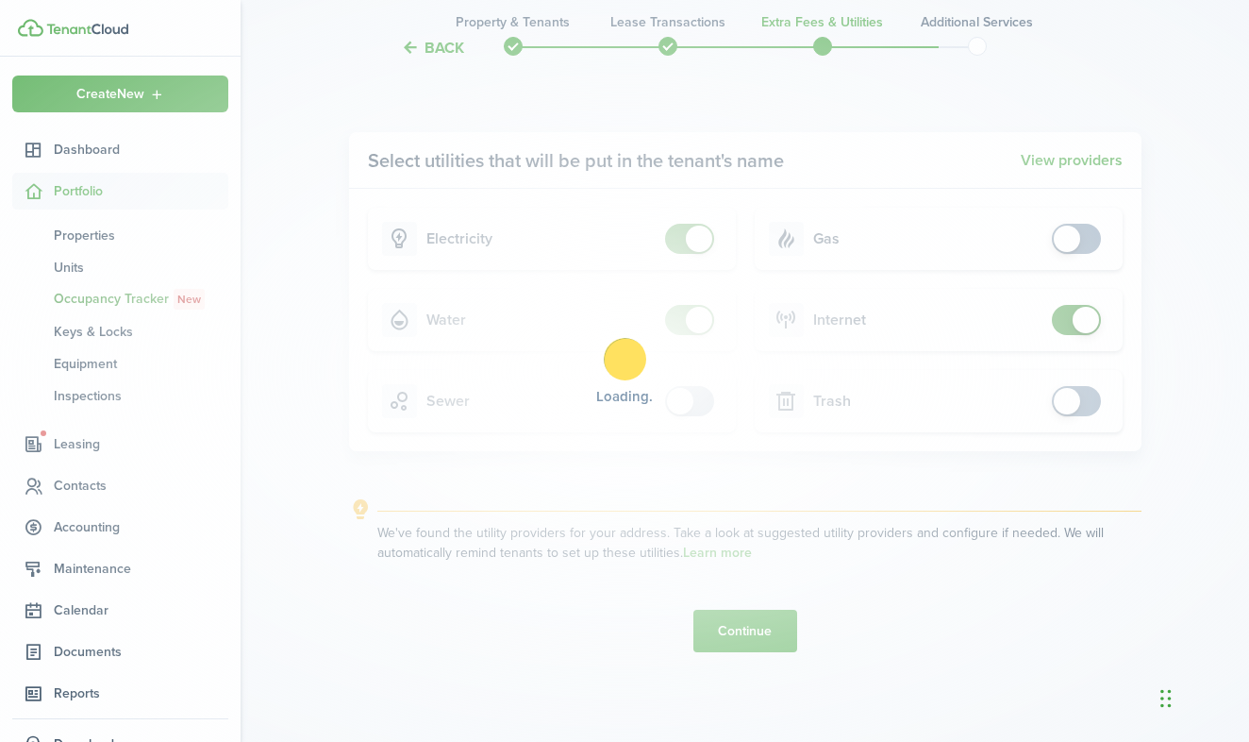
scroll to position [2242, 0]
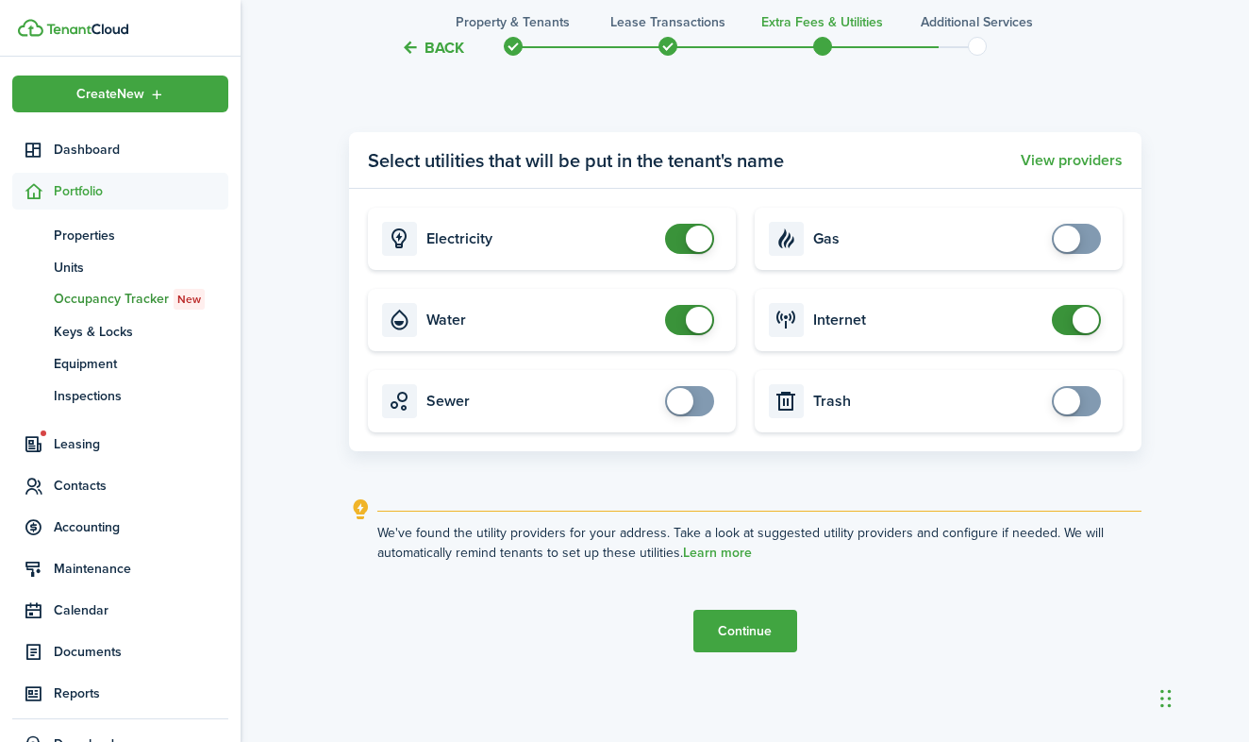
click at [768, 631] on button "Continue" at bounding box center [746, 631] width 104 height 42
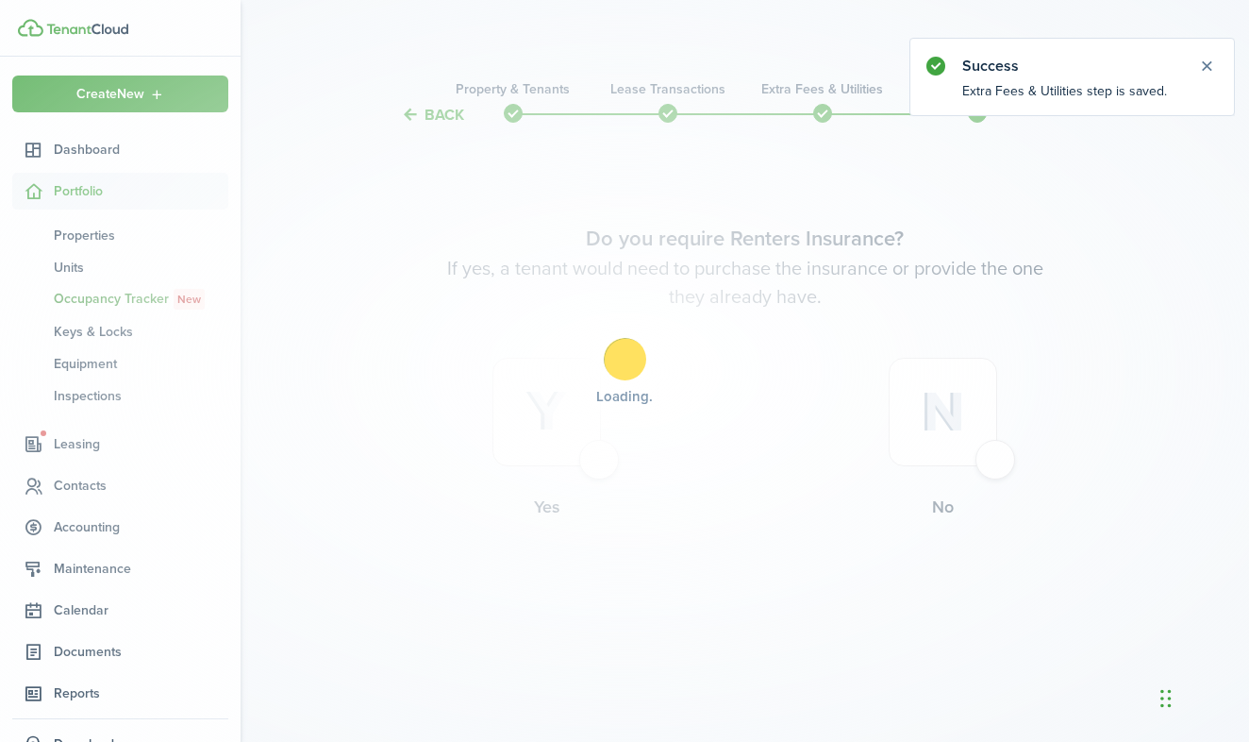
scroll to position [0, 0]
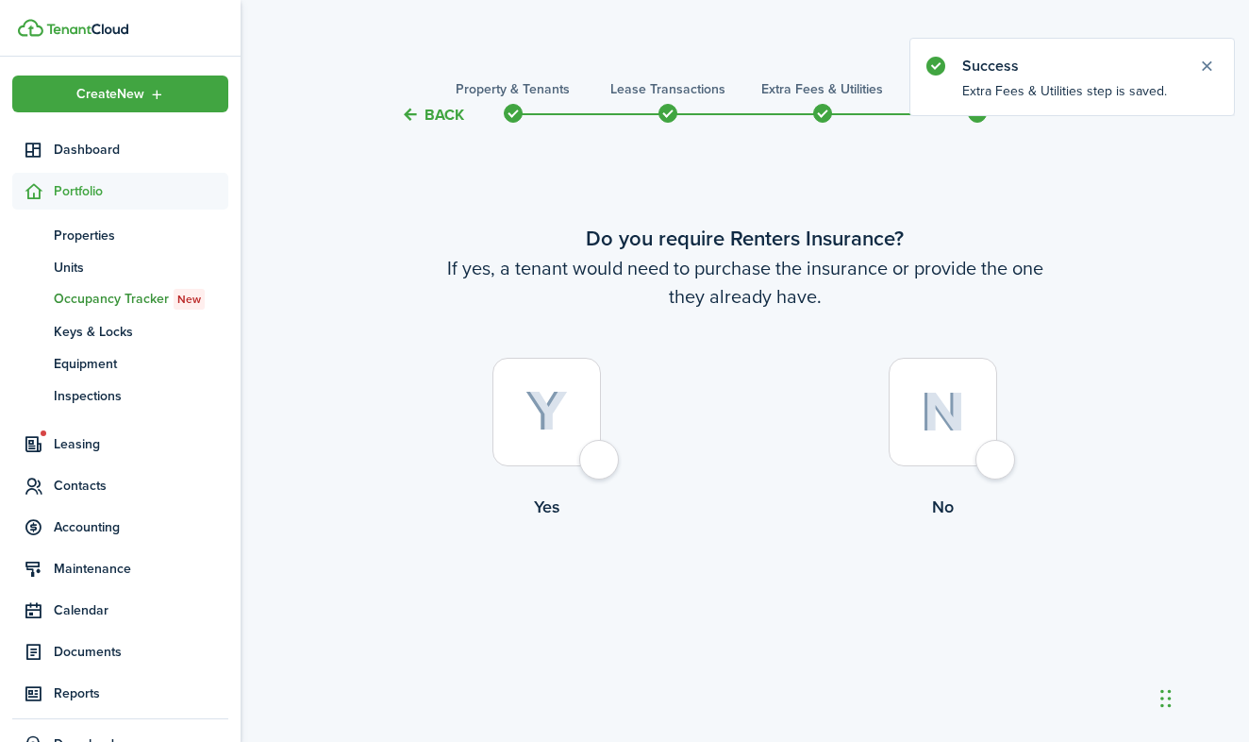
click at [997, 452] on div at bounding box center [943, 412] width 109 height 109
radio input "true"
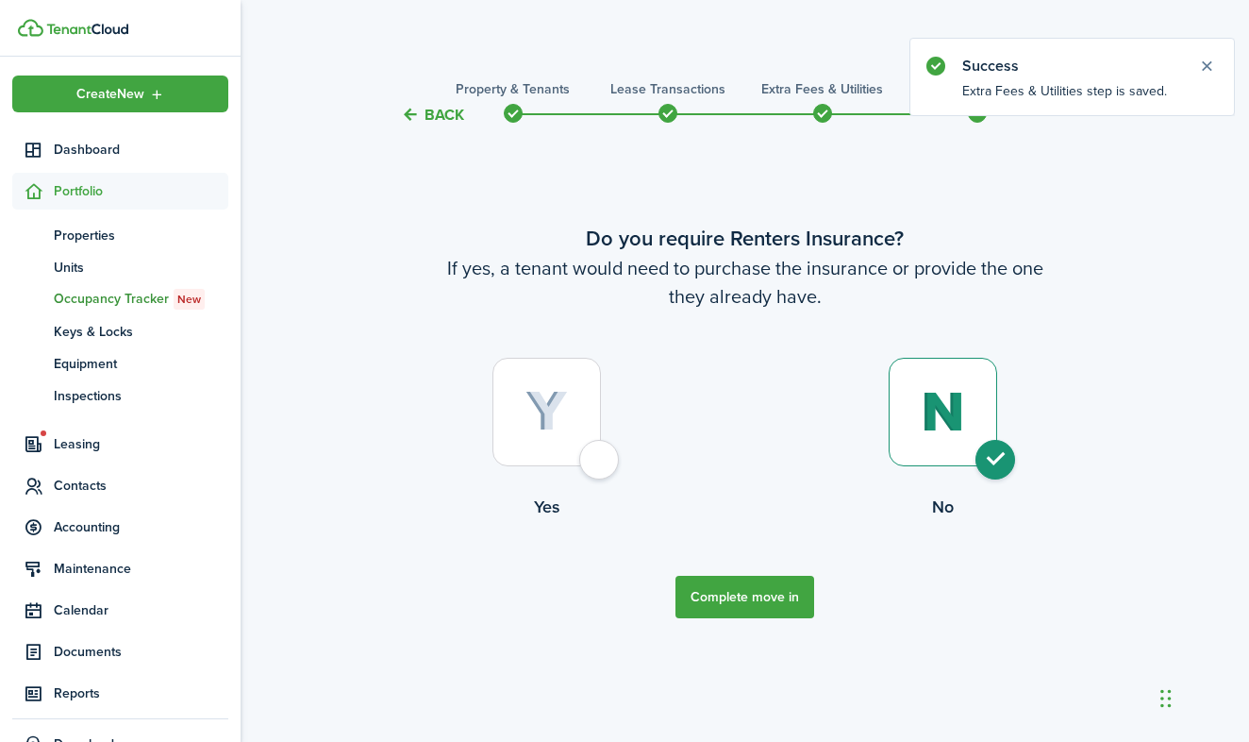
click at [804, 585] on button "Complete move in" at bounding box center [745, 597] width 139 height 42
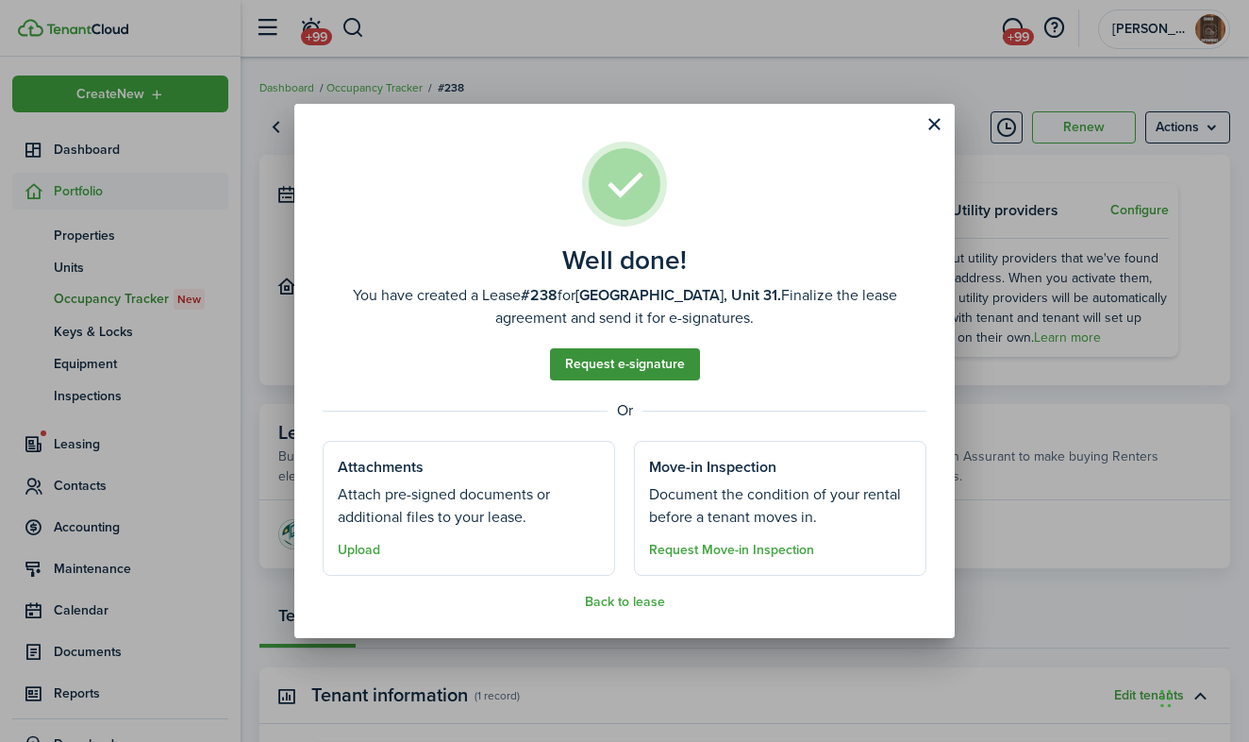
click at [618, 365] on link "Request e-signature" at bounding box center [625, 364] width 150 height 32
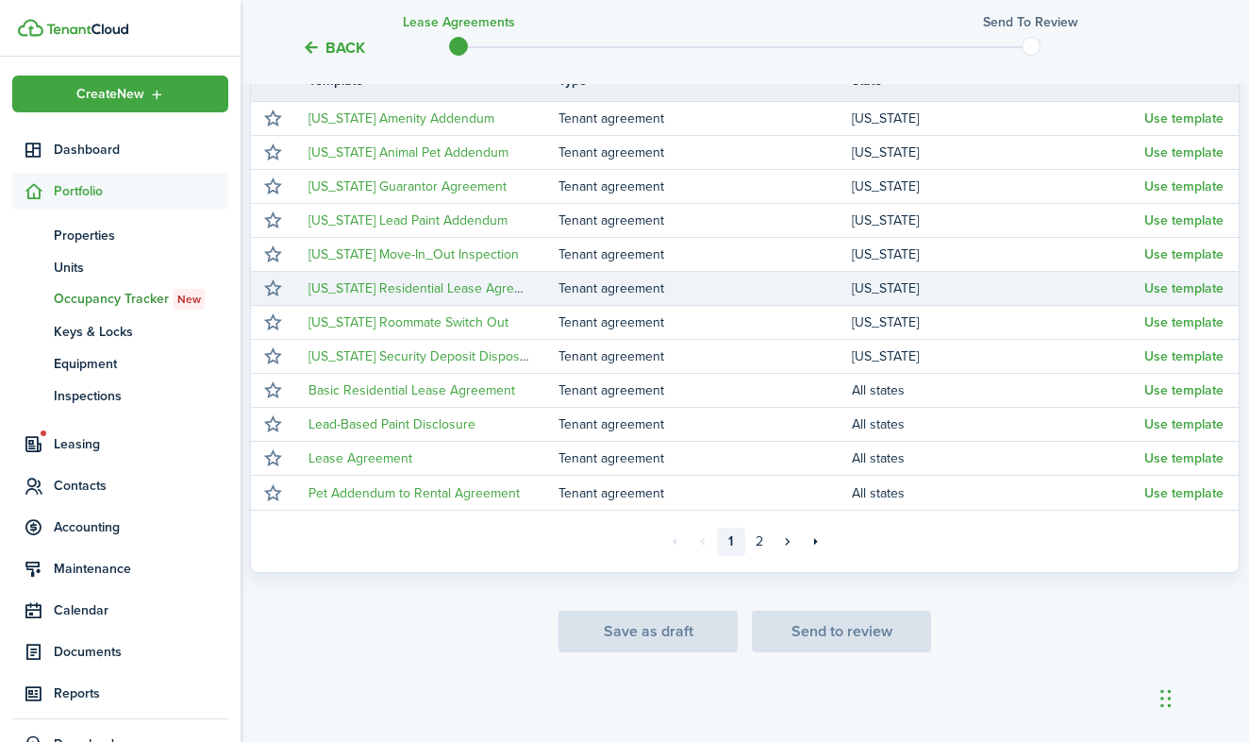
scroll to position [361, 0]
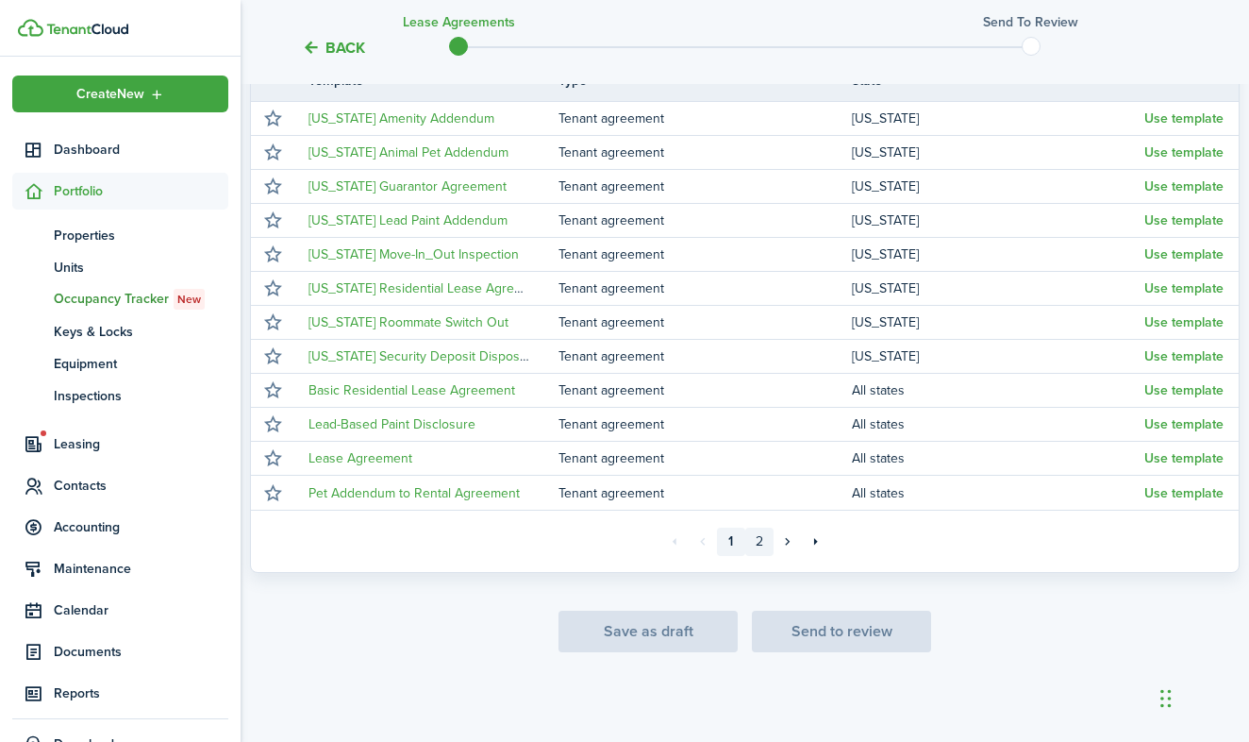
click at [767, 539] on link "2" at bounding box center [759, 541] width 28 height 28
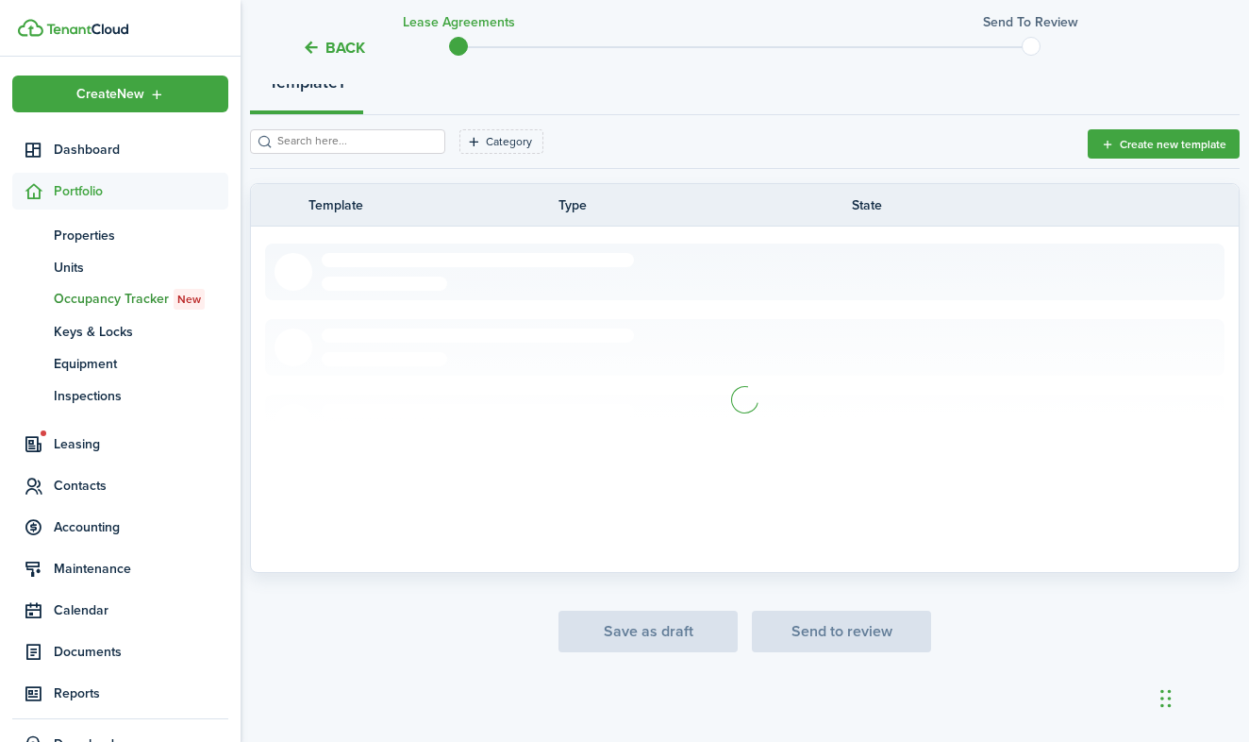
scroll to position [237, 0]
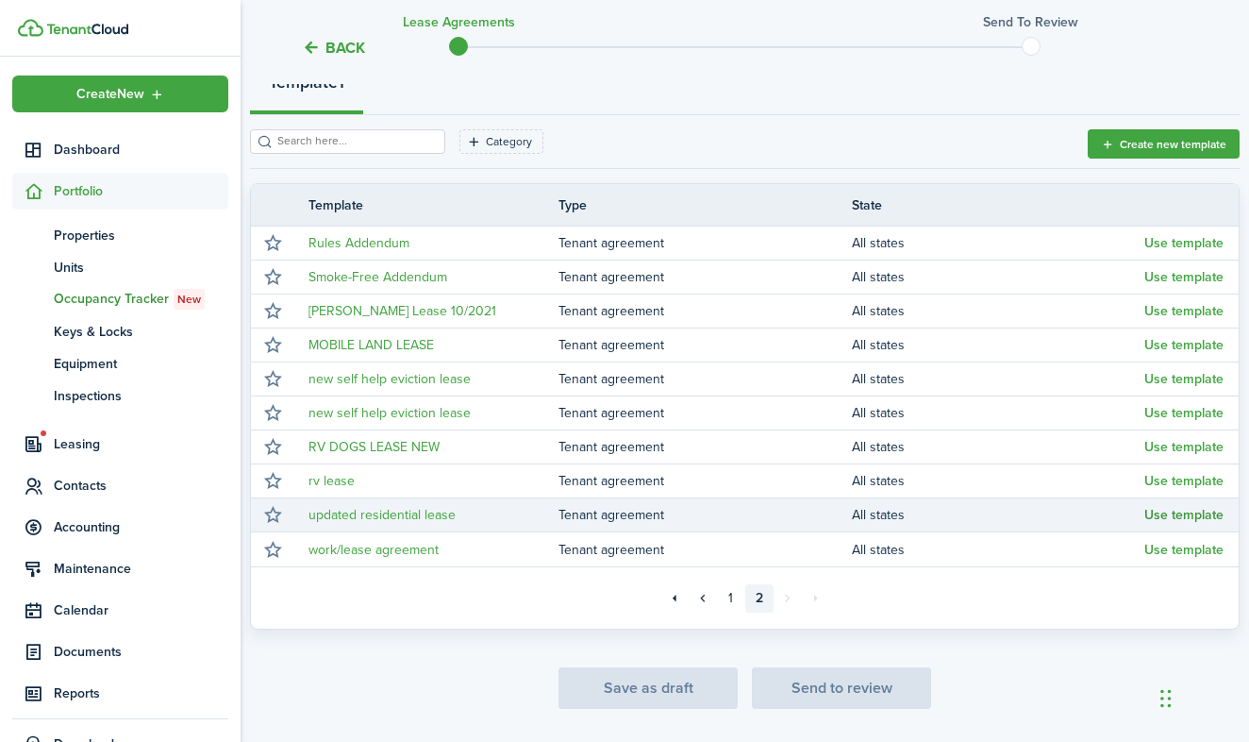
click at [1173, 513] on button "Use template" at bounding box center [1184, 515] width 79 height 15
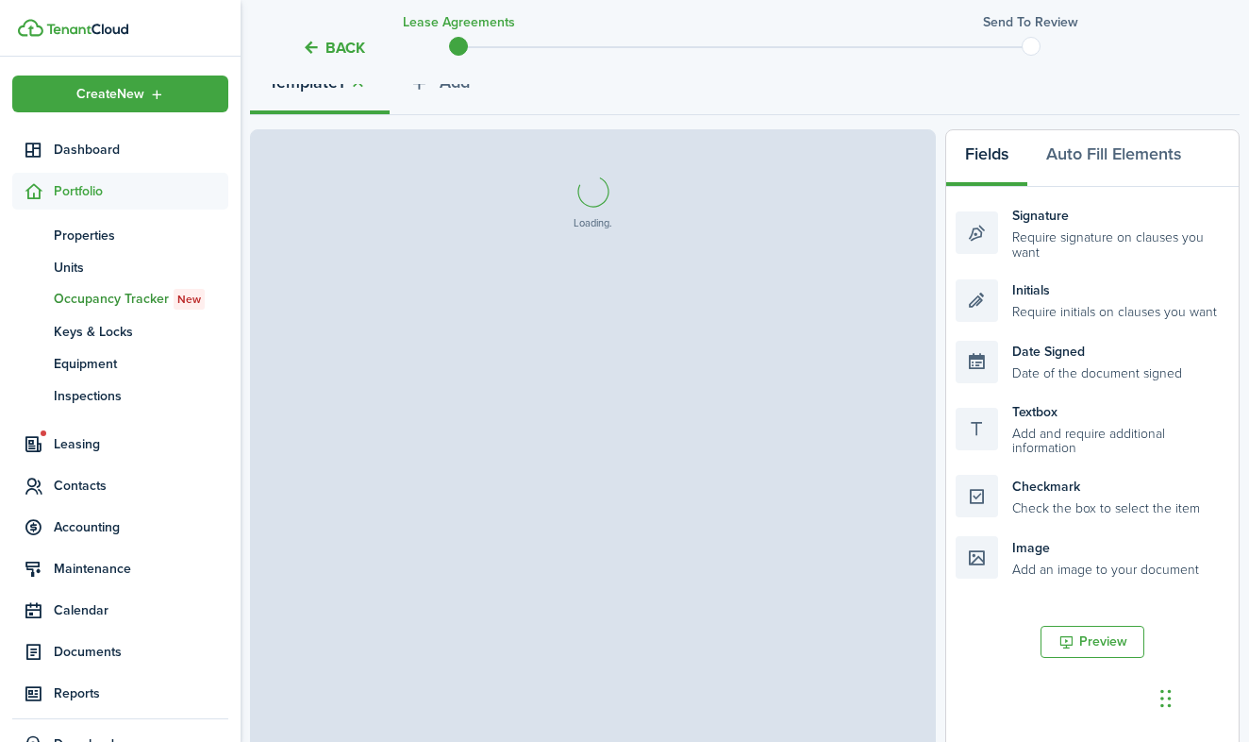
select select "fit"
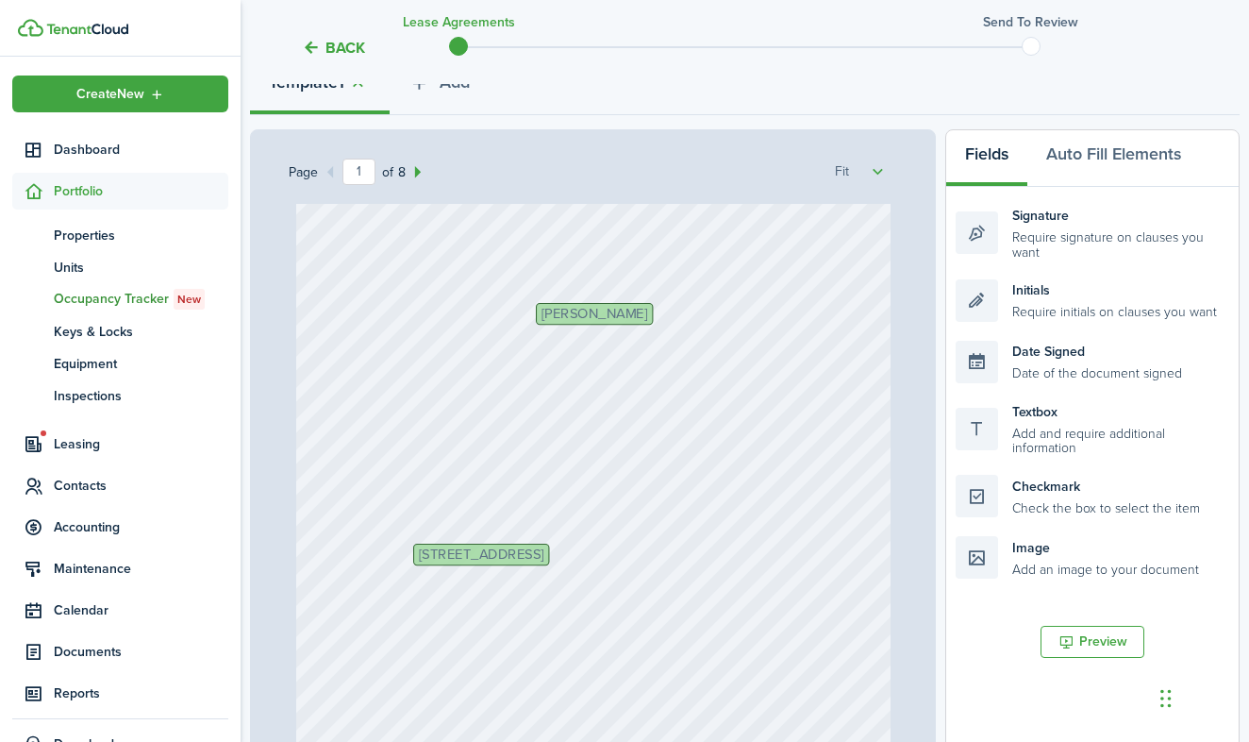
scroll to position [160, 0]
click at [404, 540] on div "Initials [STREET_ADDRESS] [PERSON_NAME] [DATE]" at bounding box center [593, 437] width 594 height 788
click at [411, 549] on div "Initials [STREET_ADDRESS] [PERSON_NAME] [DATE]" at bounding box center [593, 437] width 594 height 788
click at [410, 546] on div "Initials [STREET_ADDRESS] [PERSON_NAME] [DATE]" at bounding box center [593, 437] width 594 height 788
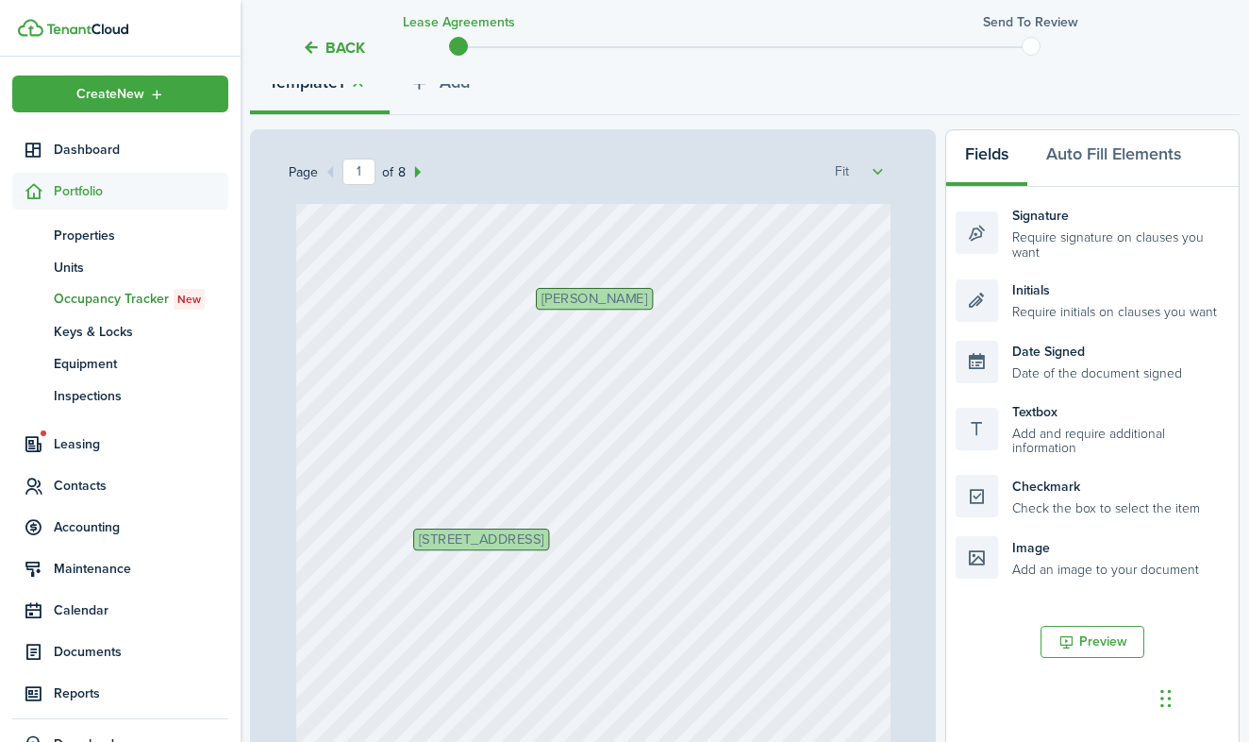
click at [404, 548] on div "Initials [STREET_ADDRESS] [PERSON_NAME] [DATE]" at bounding box center [593, 437] width 594 height 788
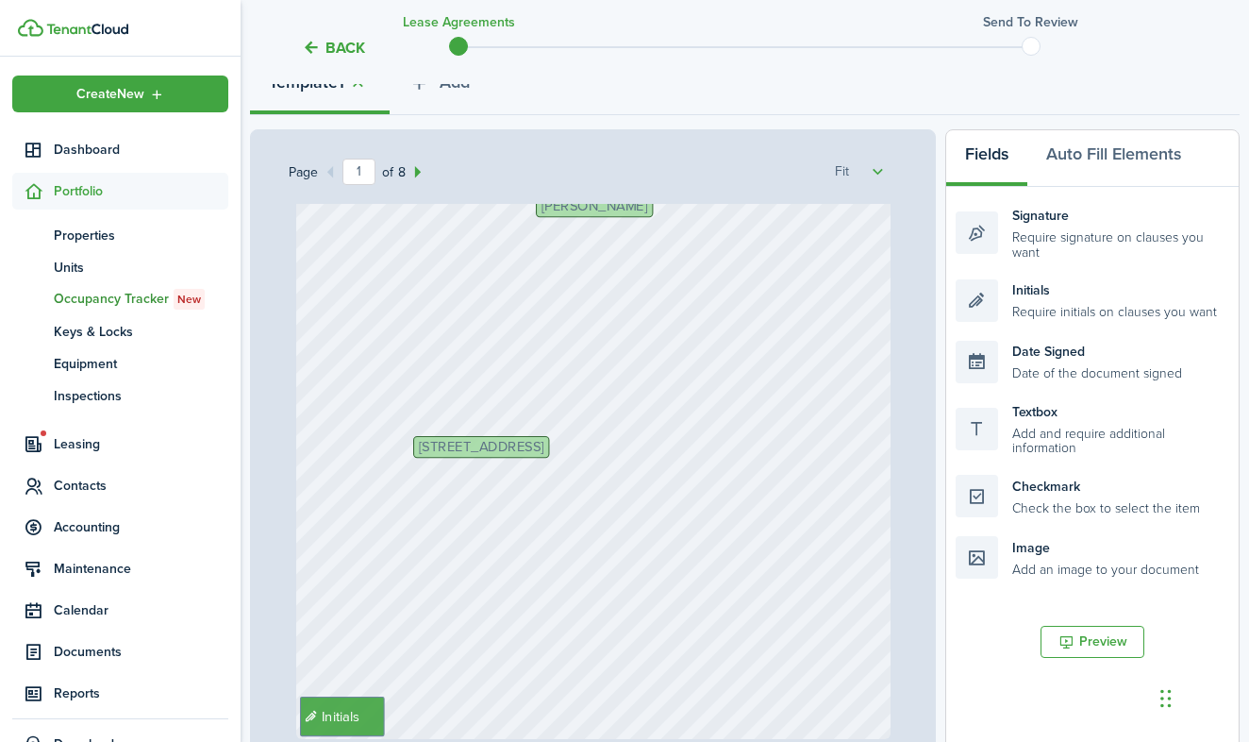
scroll to position [247, 0]
click at [471, 465] on div "Initials [STREET_ADDRESS] [PERSON_NAME] [DATE]" at bounding box center [593, 351] width 594 height 788
click at [472, 460] on span "[STREET_ADDRESS]" at bounding box center [481, 452] width 125 height 14
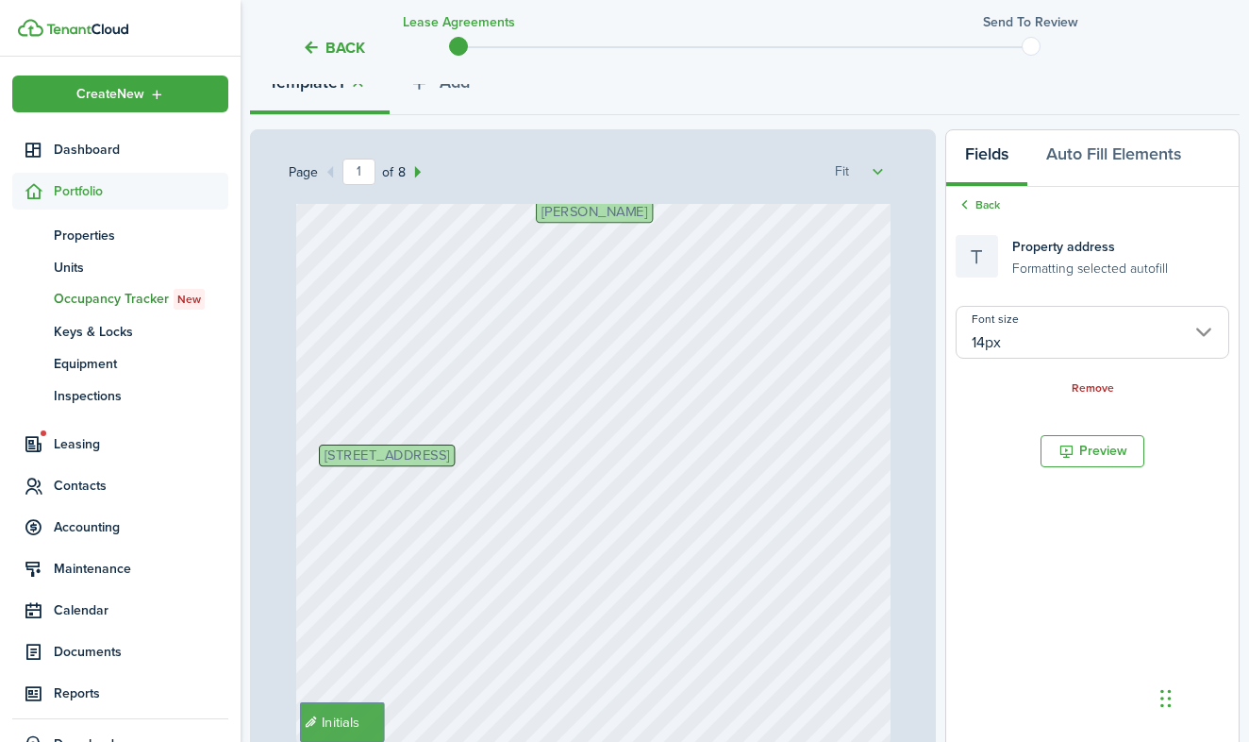
click at [792, 443] on div "Initials [PERSON_NAME] [DATE] [STREET_ADDRESS]" at bounding box center [593, 351] width 594 height 788
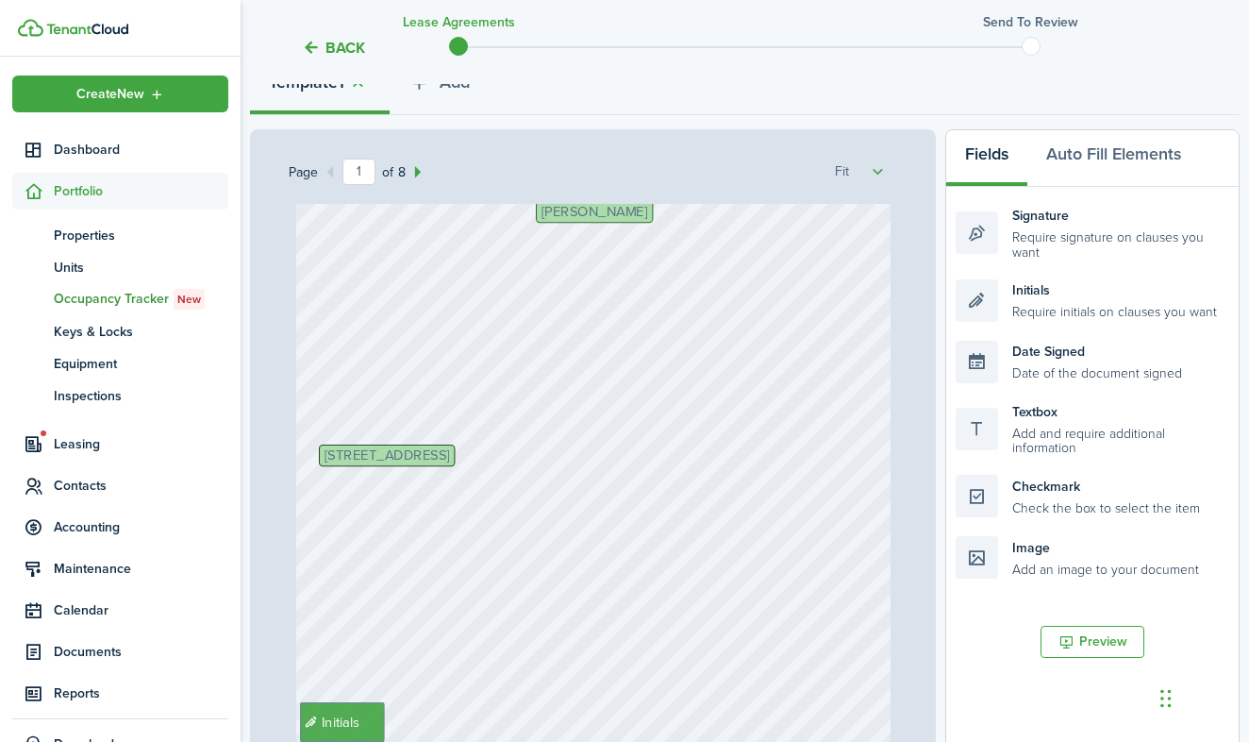
click at [792, 443] on div "Initials [PERSON_NAME] [DATE] [STREET_ADDRESS]" at bounding box center [593, 351] width 594 height 788
click at [1086, 165] on button "Auto Fill Elements" at bounding box center [1114, 158] width 173 height 57
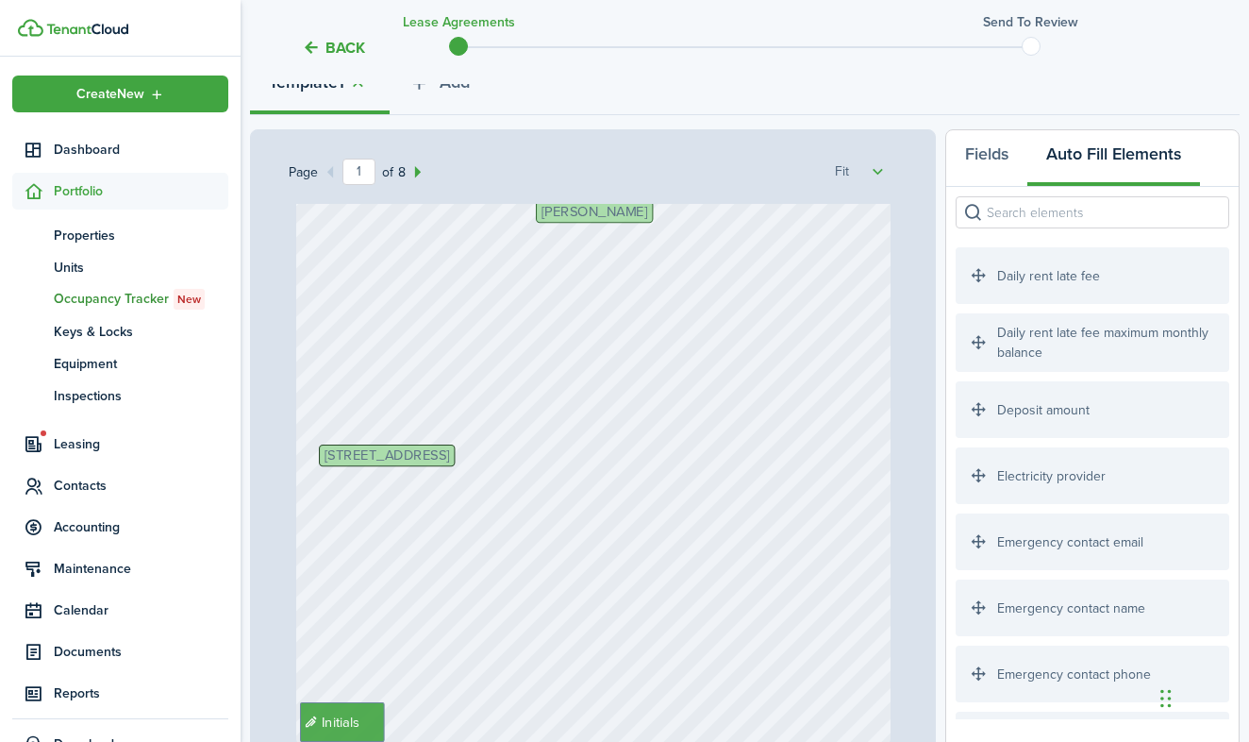
click at [1020, 221] on input "search" at bounding box center [1093, 212] width 274 height 32
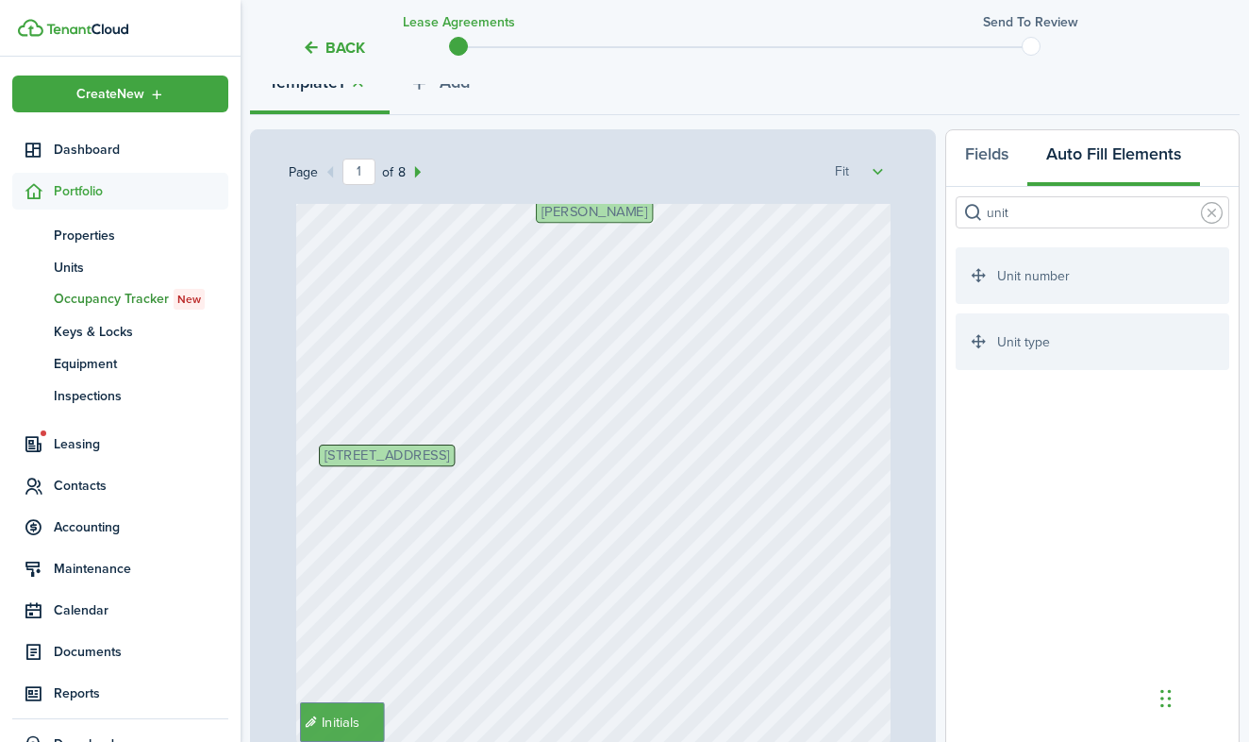
type input "unit"
drag, startPoint x: 1035, startPoint y: 279, endPoint x: 873, endPoint y: 465, distance: 246.8
click at [873, 465] on div "Page 1 of 8 50% 75% 100% 150% 200% Fit Initials [PERSON_NAME] [DATE] [STREET_AD…" at bounding box center [745, 520] width 990 height 783
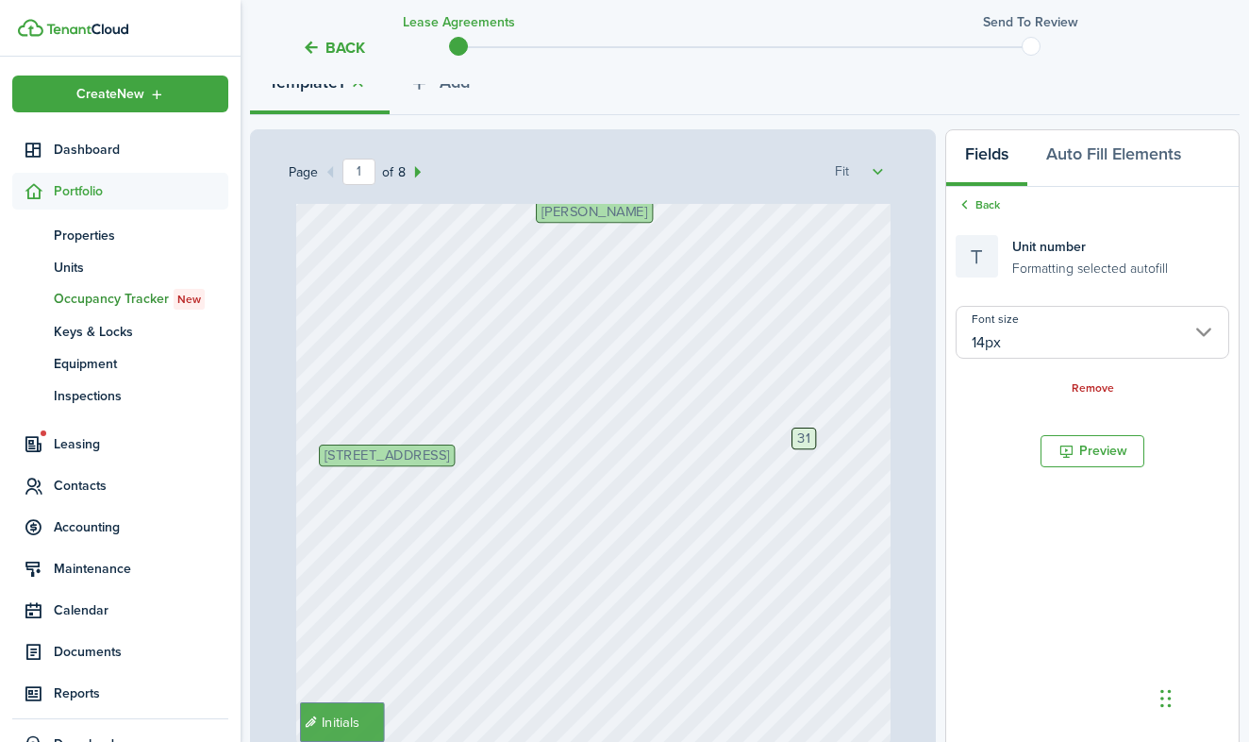
click at [833, 414] on div "Initials [PERSON_NAME] [DATE] [STREET_ADDRESS]" at bounding box center [593, 351] width 594 height 788
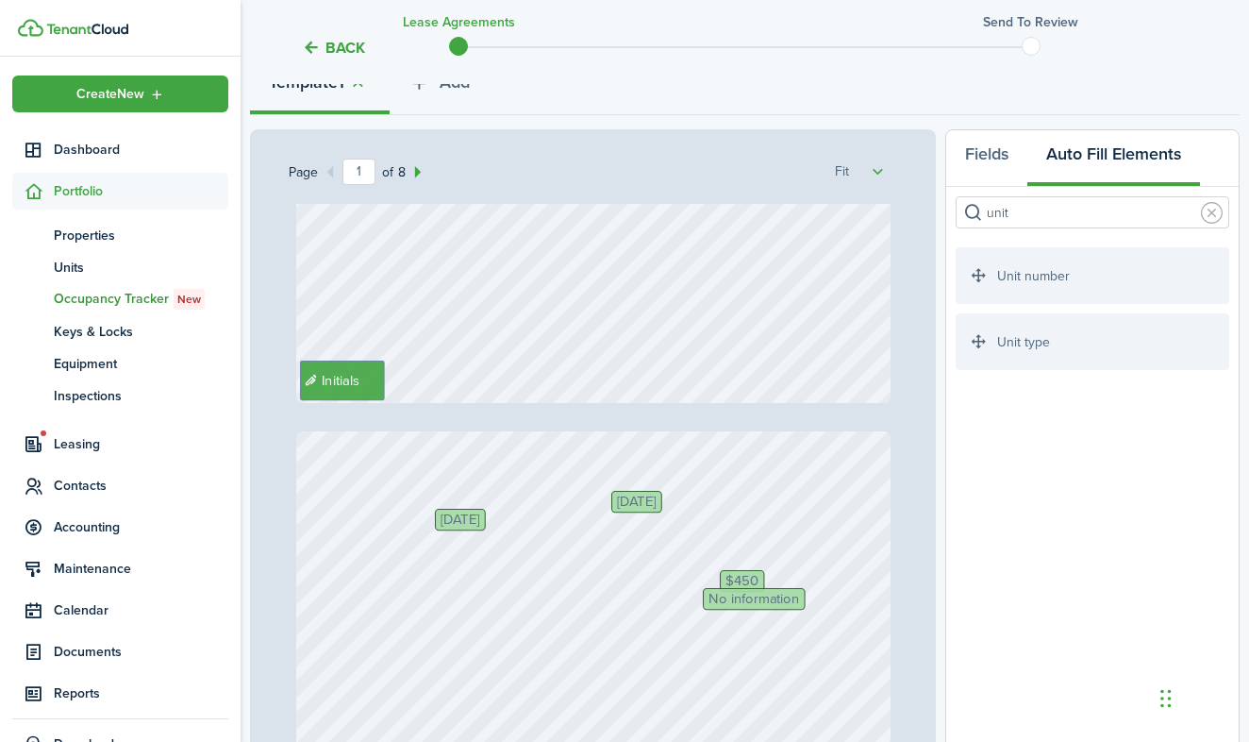
scroll to position [594, 0]
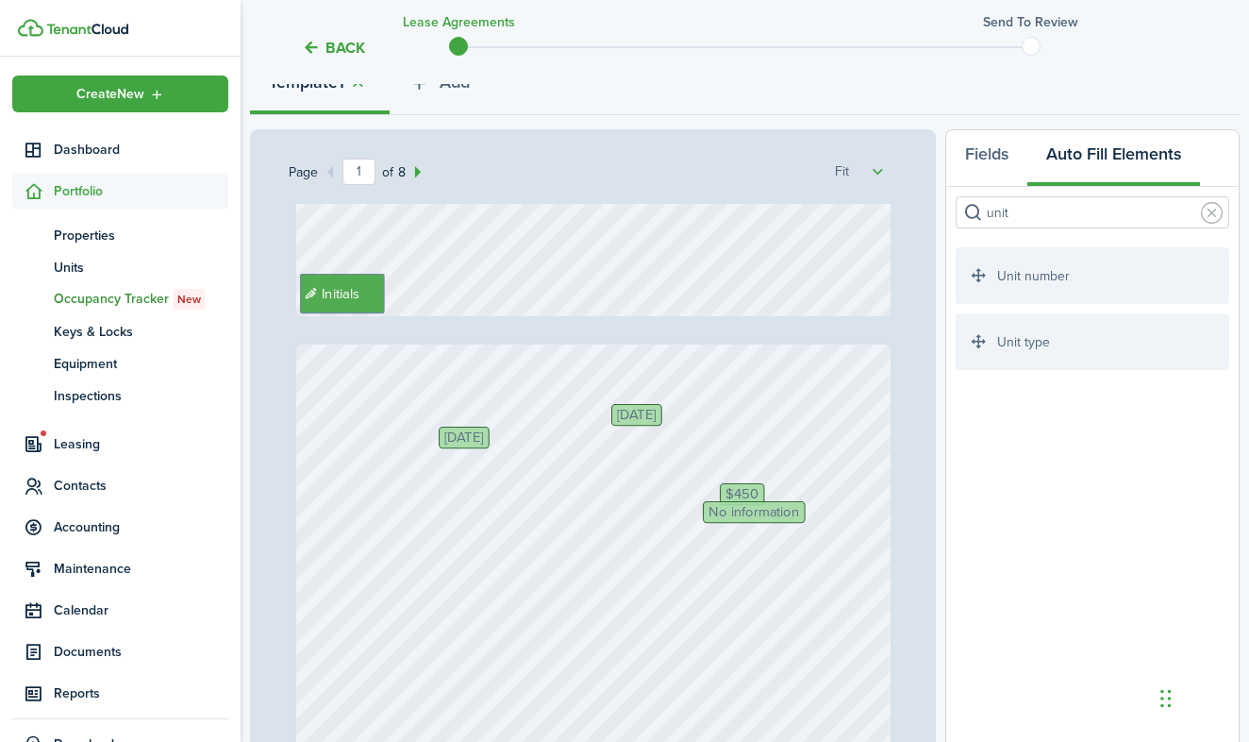
type input "2"
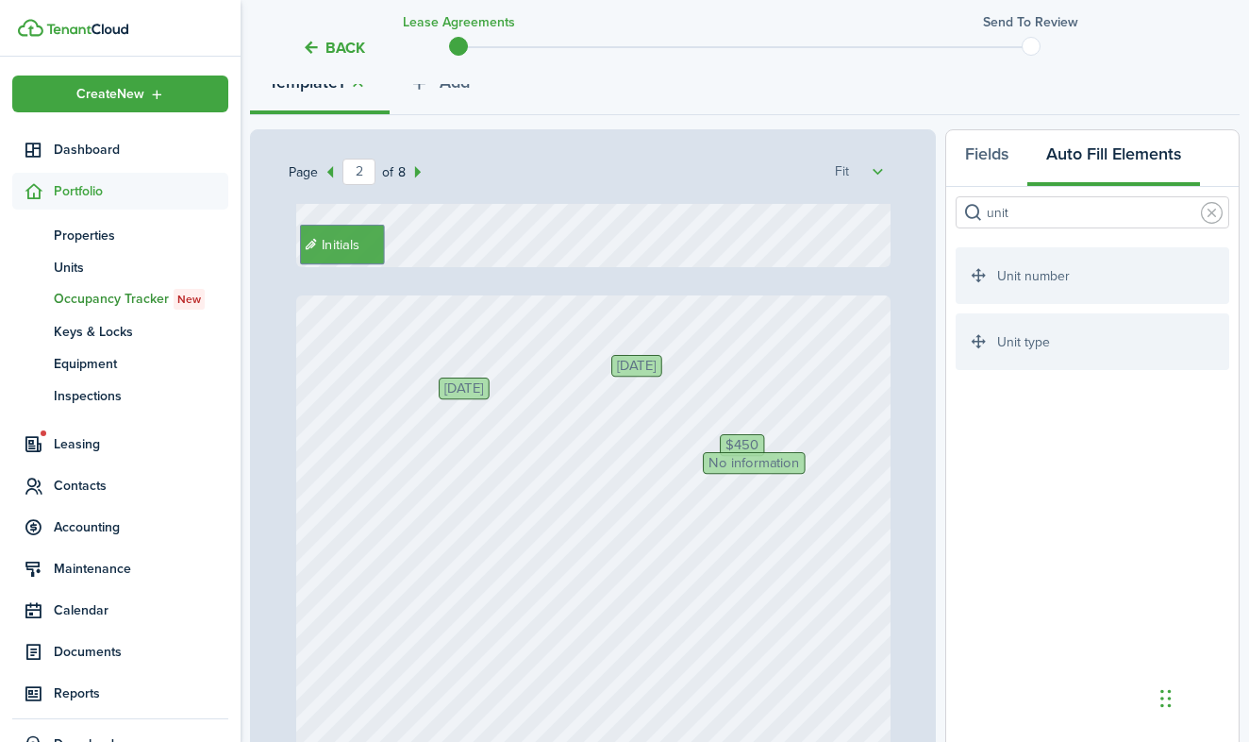
scroll to position [726, 0]
drag, startPoint x: 786, startPoint y: 466, endPoint x: 1122, endPoint y: 568, distance: 351.1
click at [897, 566] on div "Initials [PERSON_NAME] [DATE] [STREET_ADDRESS] 31 $450 No information Initials …" at bounding box center [593, 534] width 609 height 661
click at [759, 467] on div "$450 Initials [DATE] [DATE]" at bounding box center [593, 688] width 594 height 788
click at [1095, 219] on input "unit" at bounding box center [1093, 212] width 274 height 32
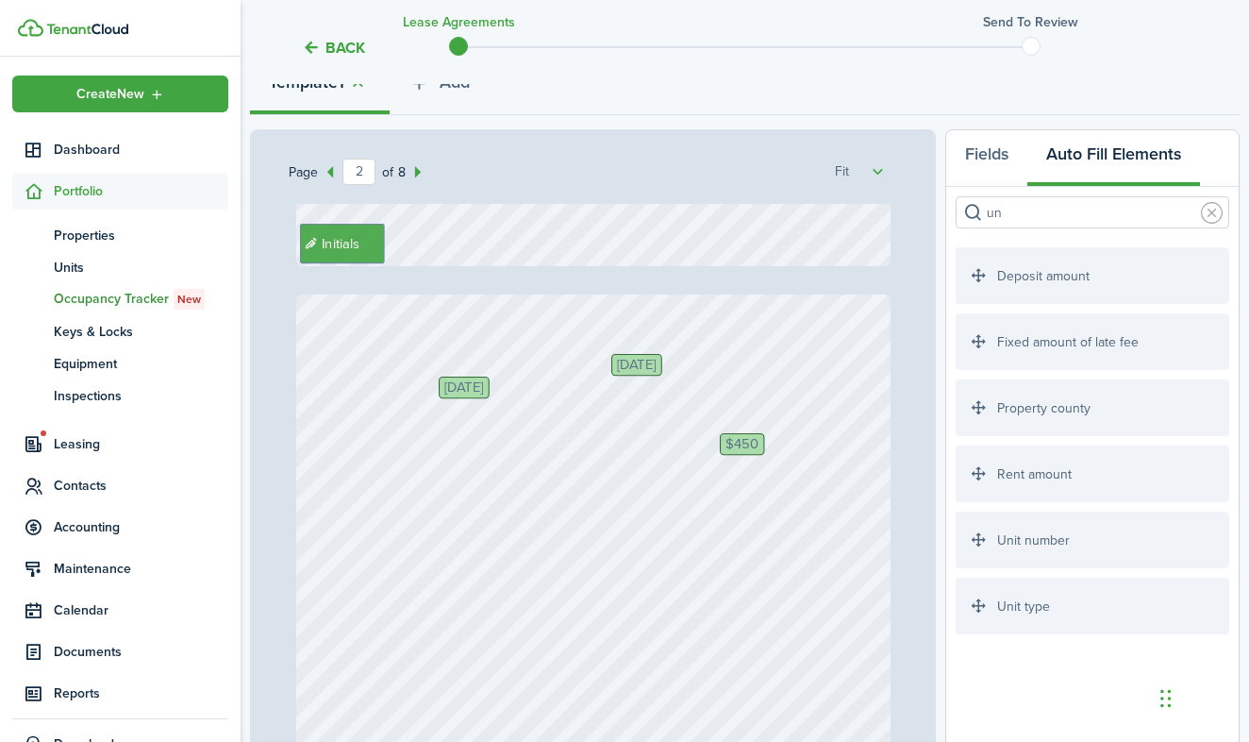
type input "u"
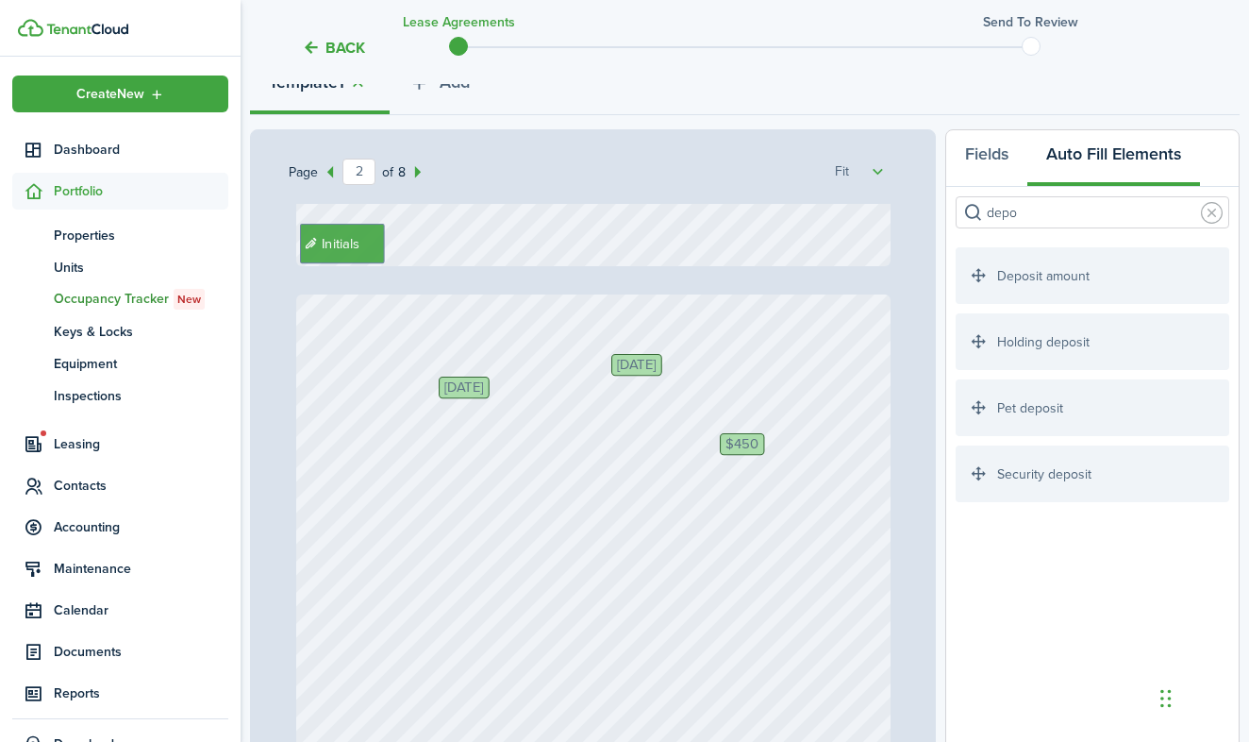
type input "depo"
drag, startPoint x: 1080, startPoint y: 278, endPoint x: 862, endPoint y: 487, distance: 301.7
click at [862, 487] on div "Page 2 of 8 50% 75% 100% 150% 200% Fit Initials [PERSON_NAME] [DATE] [STREET_AD…" at bounding box center [745, 520] width 990 height 783
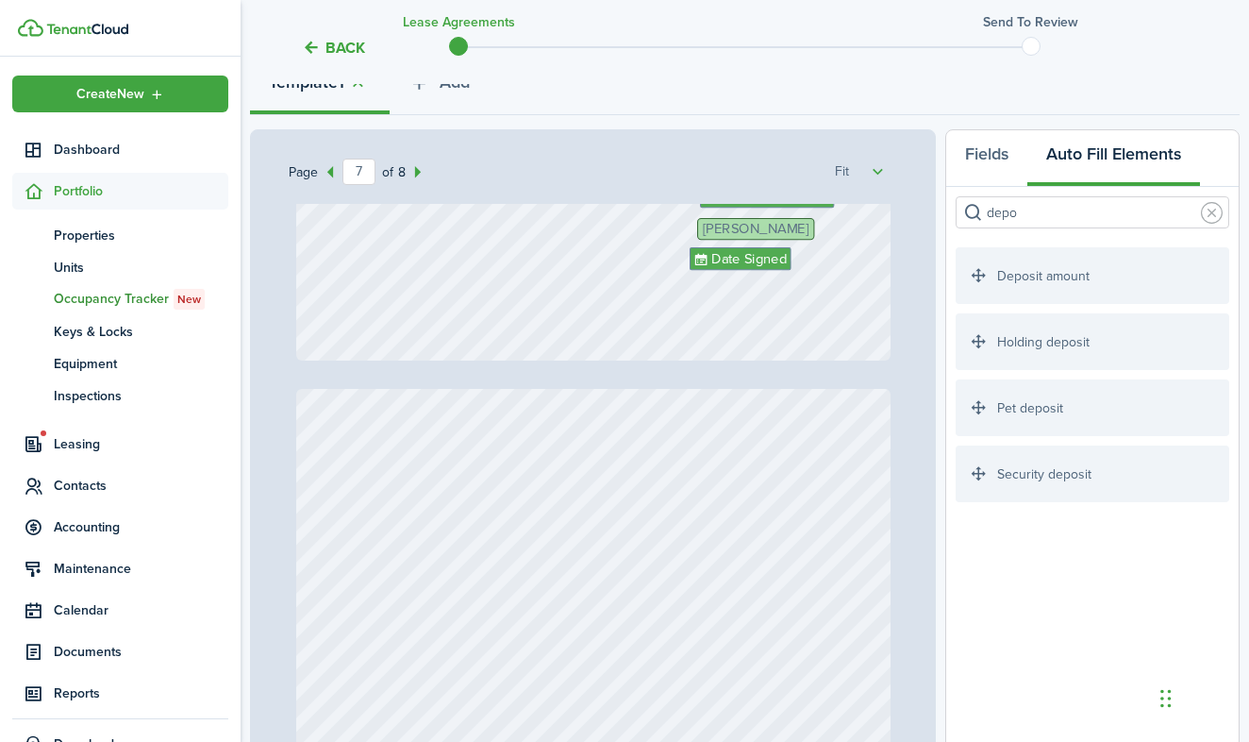
scroll to position [5534, 0]
drag, startPoint x: 843, startPoint y: 549, endPoint x: 737, endPoint y: 548, distance: 105.7
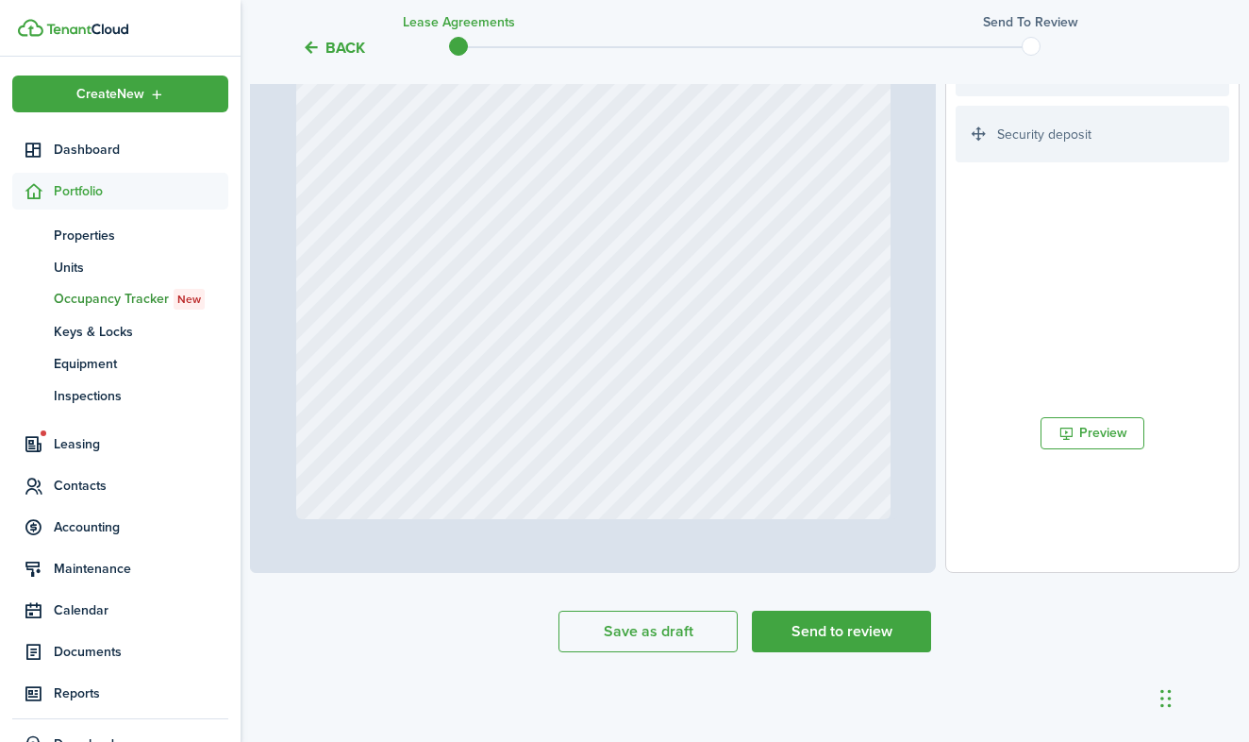
scroll to position [578, 0]
type input "8"
click at [863, 627] on button "Send to review" at bounding box center [841, 632] width 179 height 42
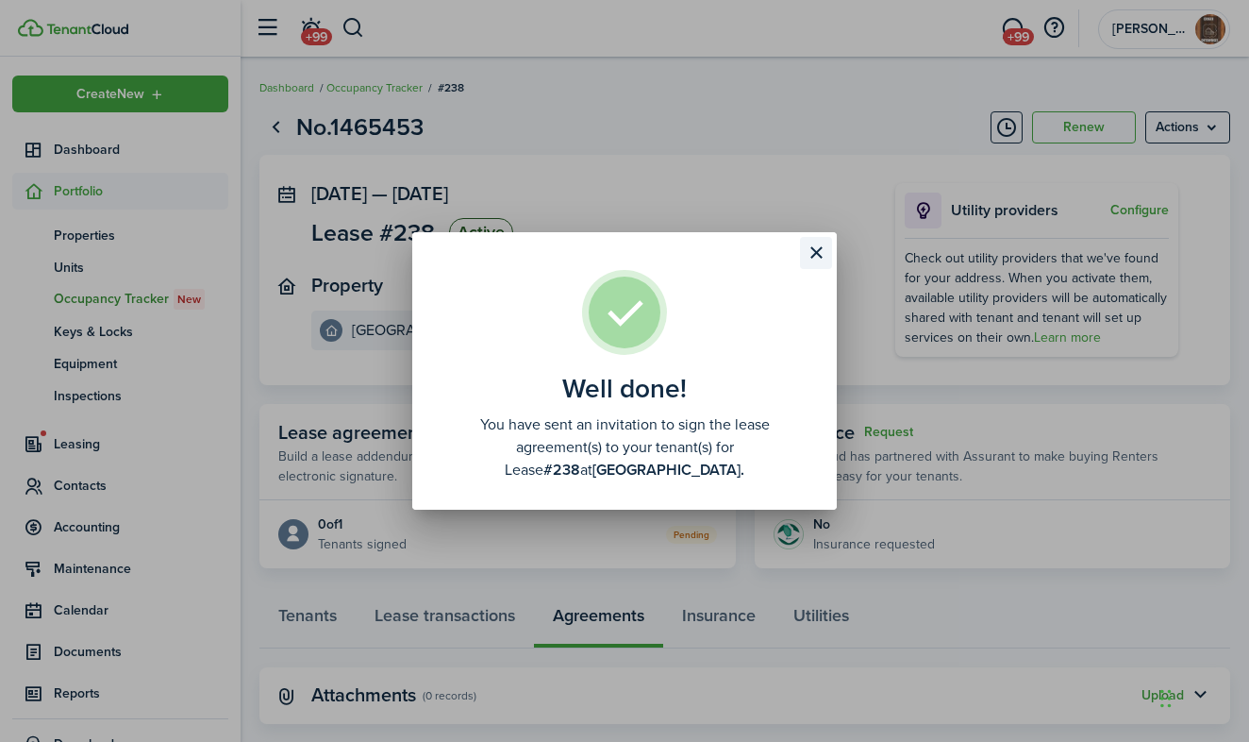
click at [817, 250] on button "Close modal" at bounding box center [816, 253] width 32 height 32
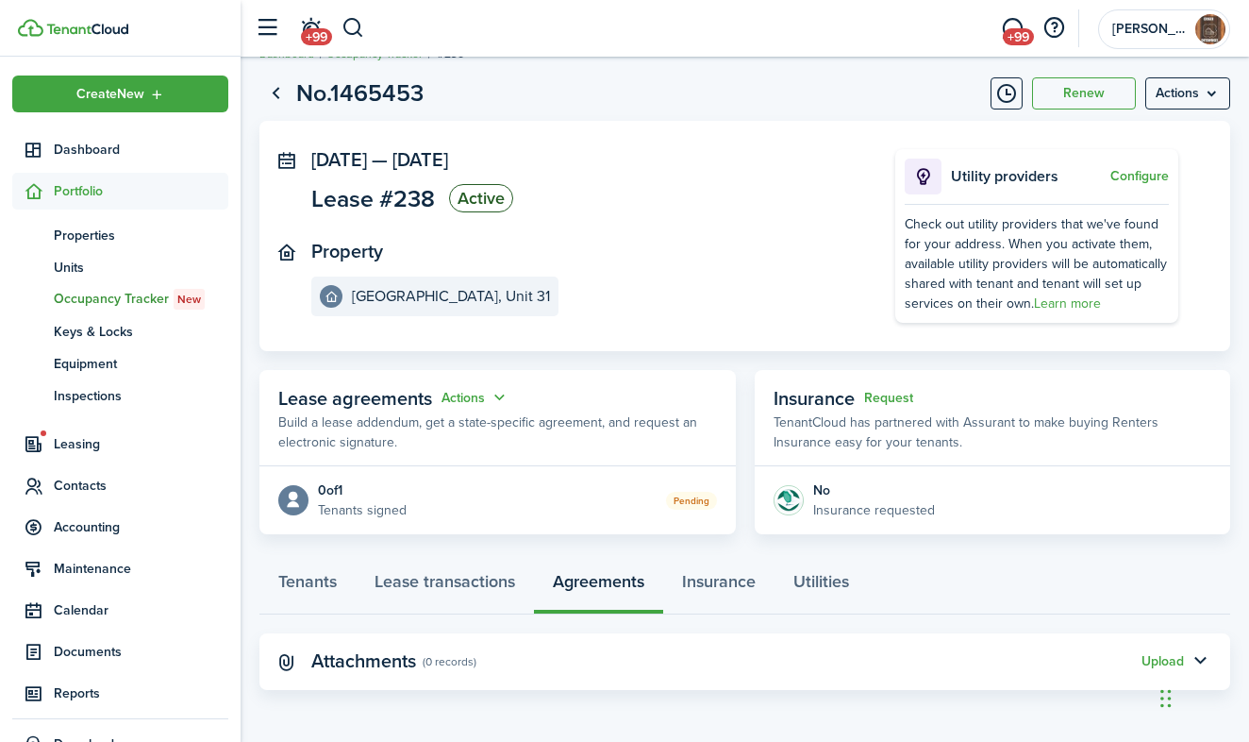
scroll to position [33, 0]
click at [119, 150] on span "Dashboard" at bounding box center [141, 150] width 175 height 20
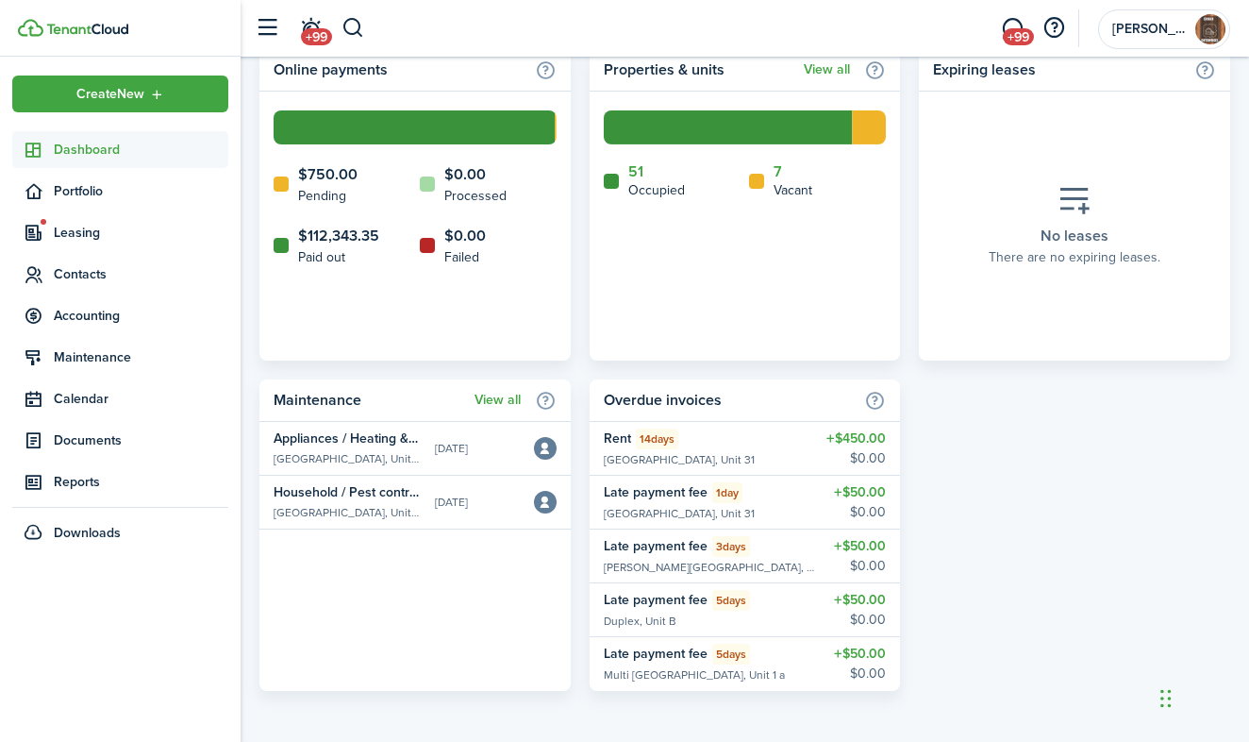
scroll to position [1146, 0]
